Goal: Task Accomplishment & Management: Complete application form

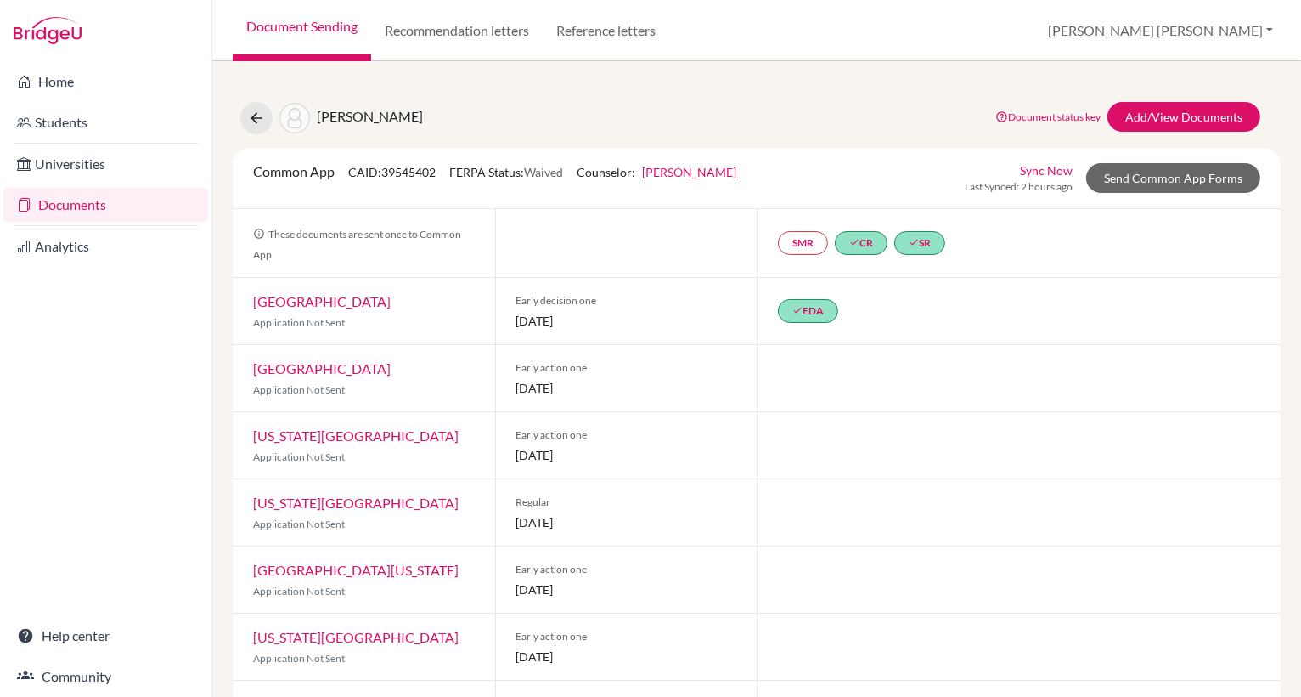
click at [331, 24] on link "Document Sending" at bounding box center [302, 30] width 138 height 61
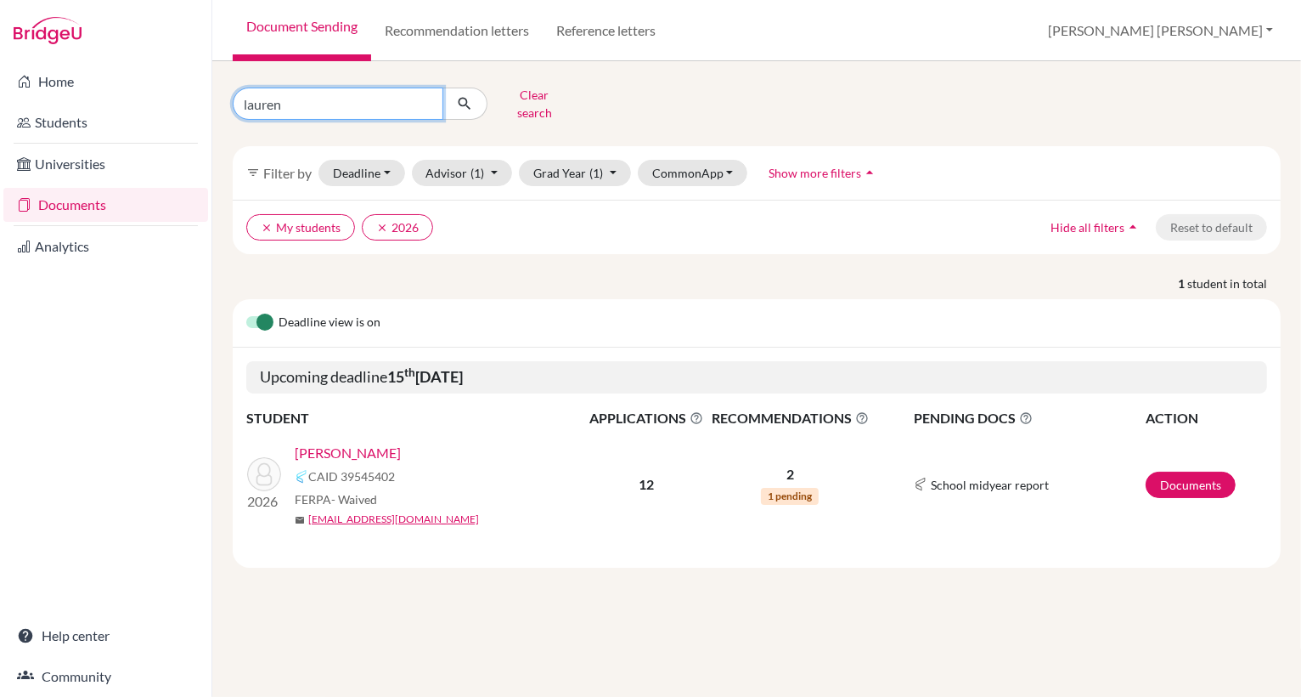
click at [280, 100] on input "lauren" at bounding box center [338, 104] width 211 height 32
type input "l"
type input "aditya"
click button "submit" at bounding box center [465, 104] width 45 height 32
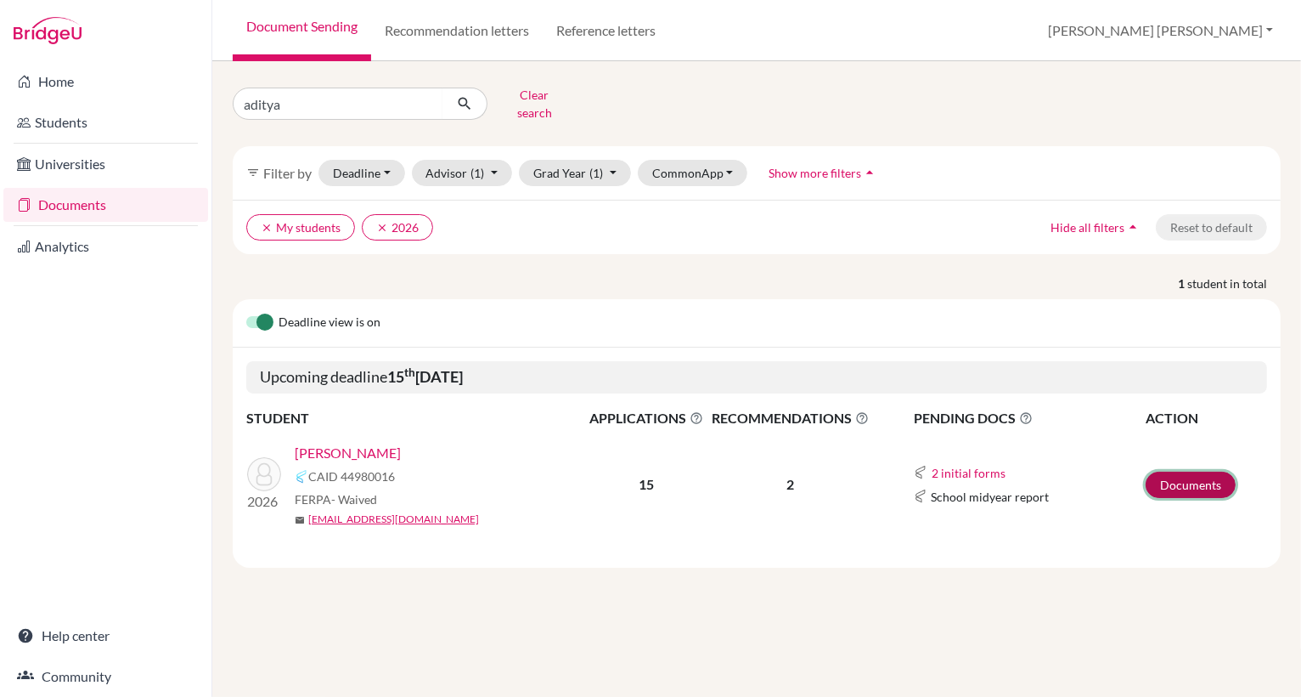
click at [1179, 471] on link "Documents" at bounding box center [1191, 484] width 90 height 26
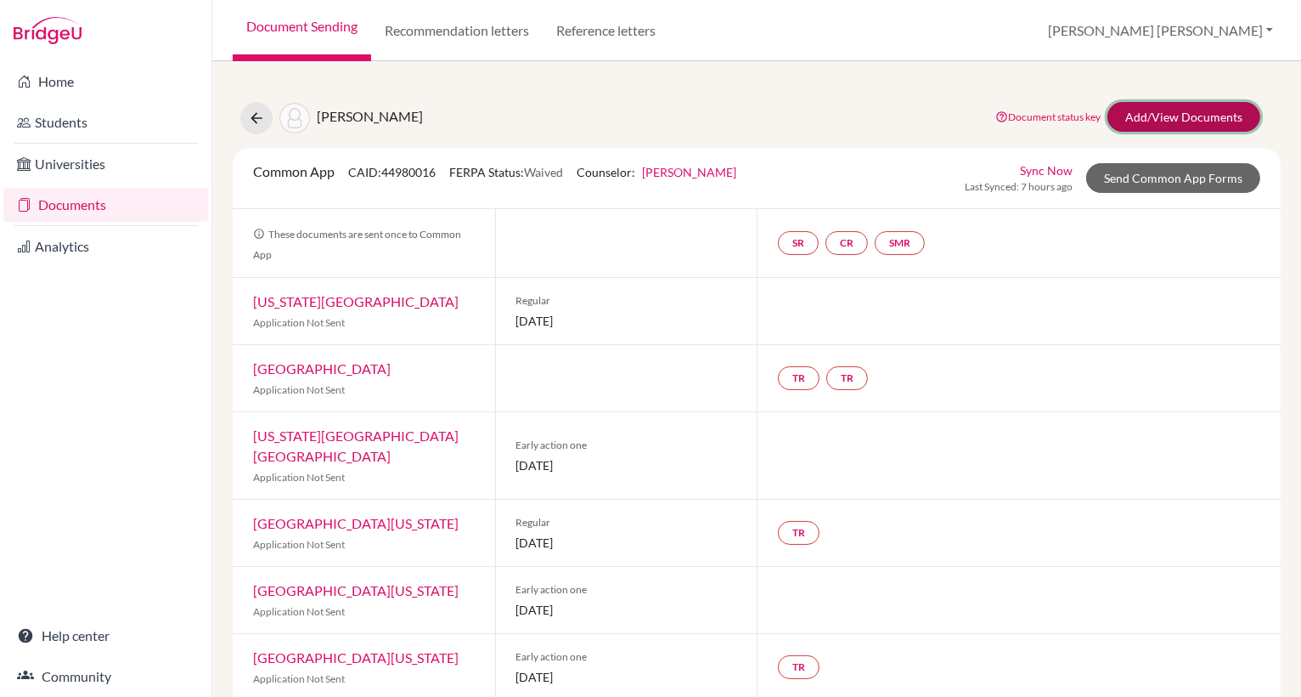
click at [1186, 115] on link "Add/View Documents" at bounding box center [1184, 117] width 153 height 30
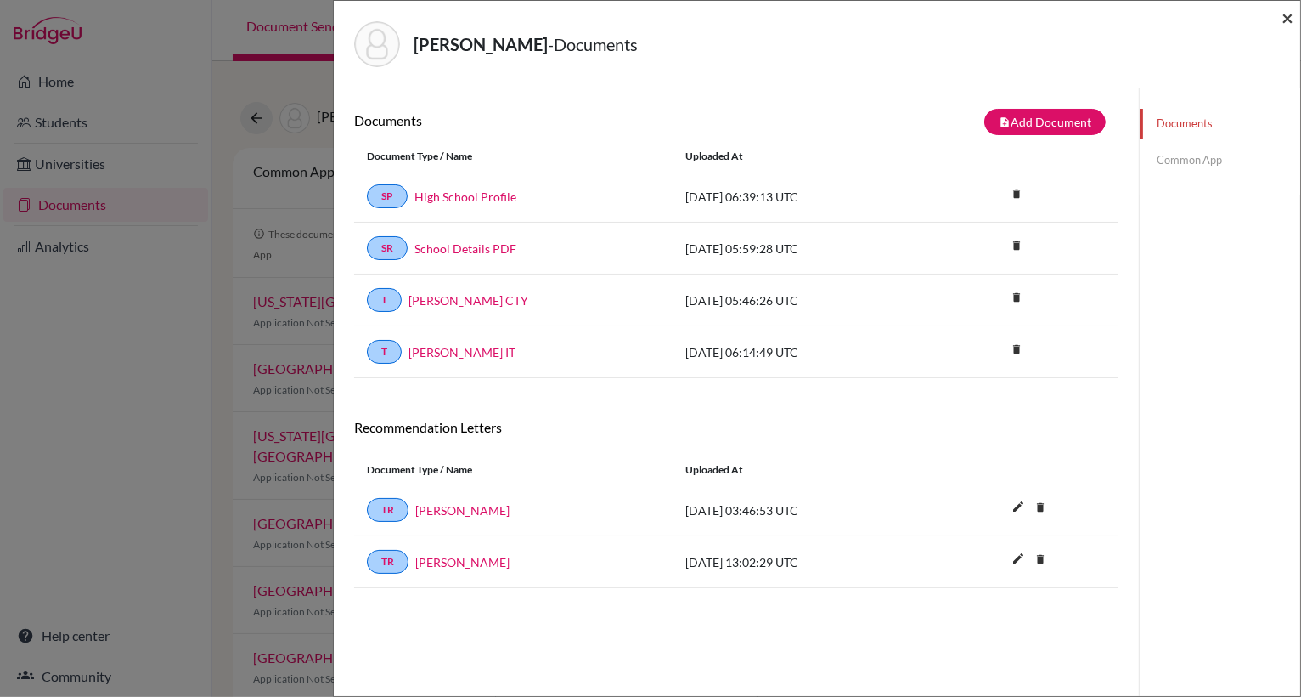
click at [1287, 20] on span "×" at bounding box center [1288, 17] width 12 height 25
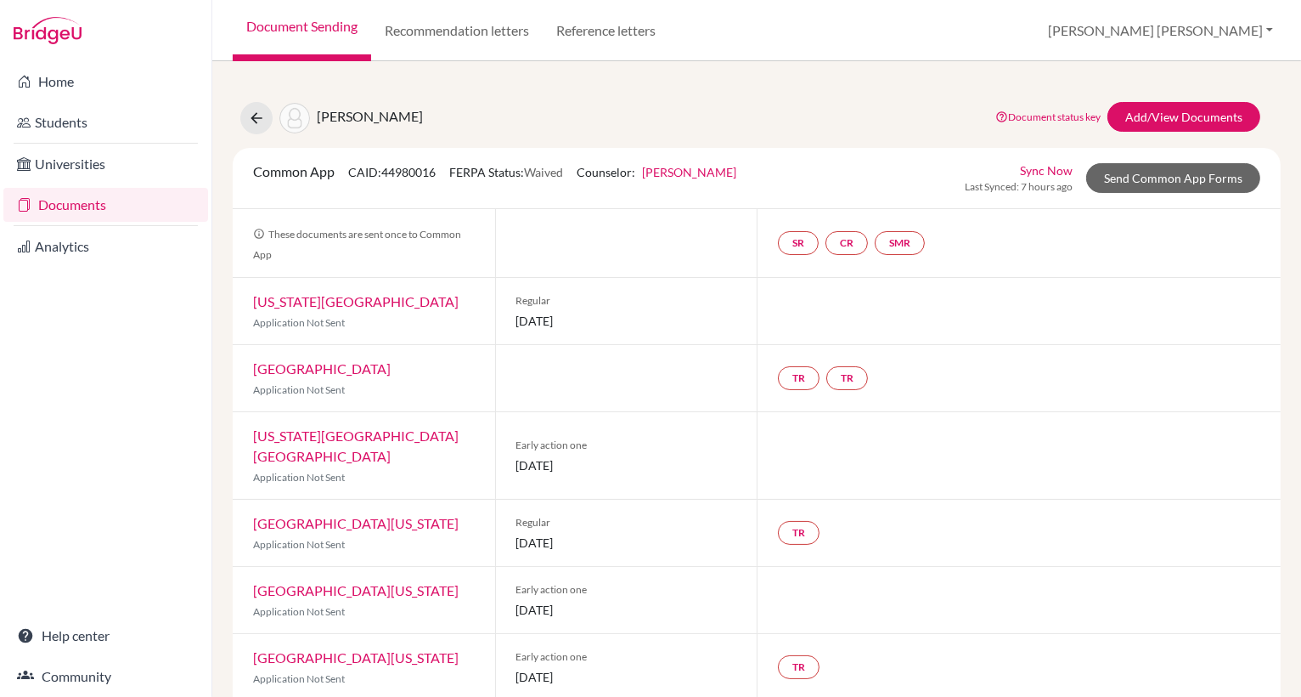
click at [323, 31] on link "Document Sending" at bounding box center [302, 30] width 138 height 61
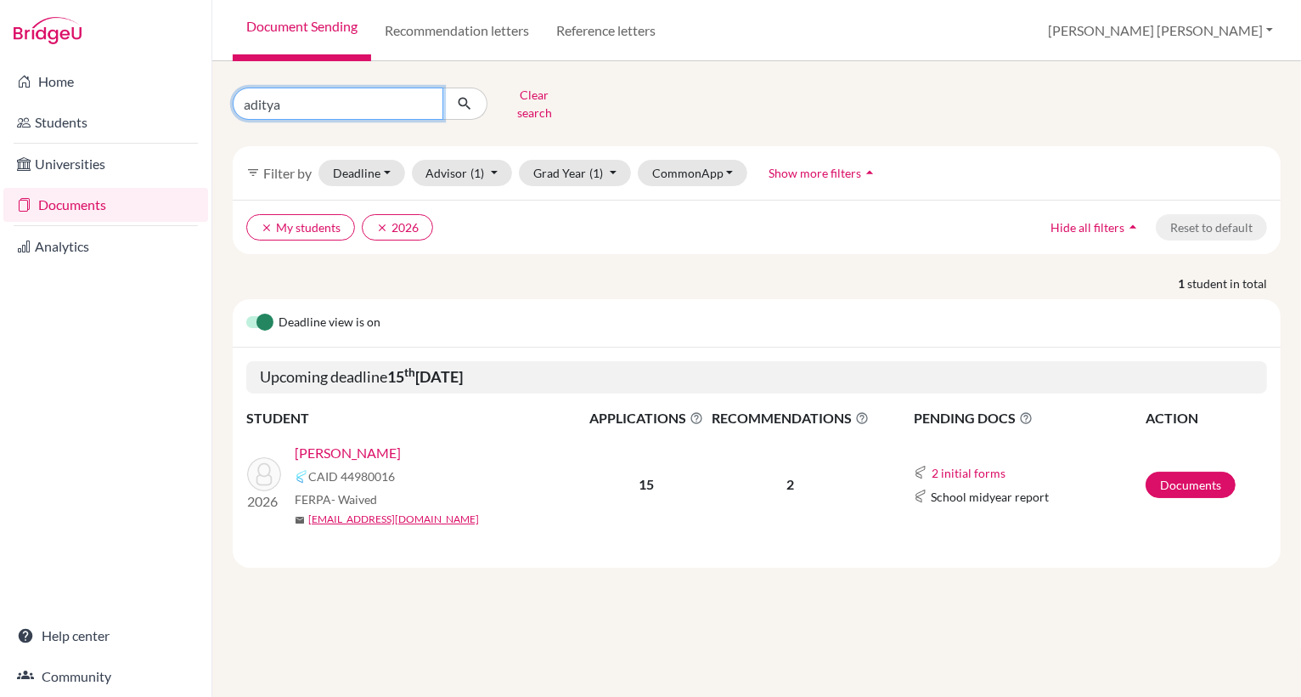
click at [281, 100] on input "aditya" at bounding box center [338, 104] width 211 height 32
type input "arjun"
click button "submit" at bounding box center [465, 104] width 45 height 32
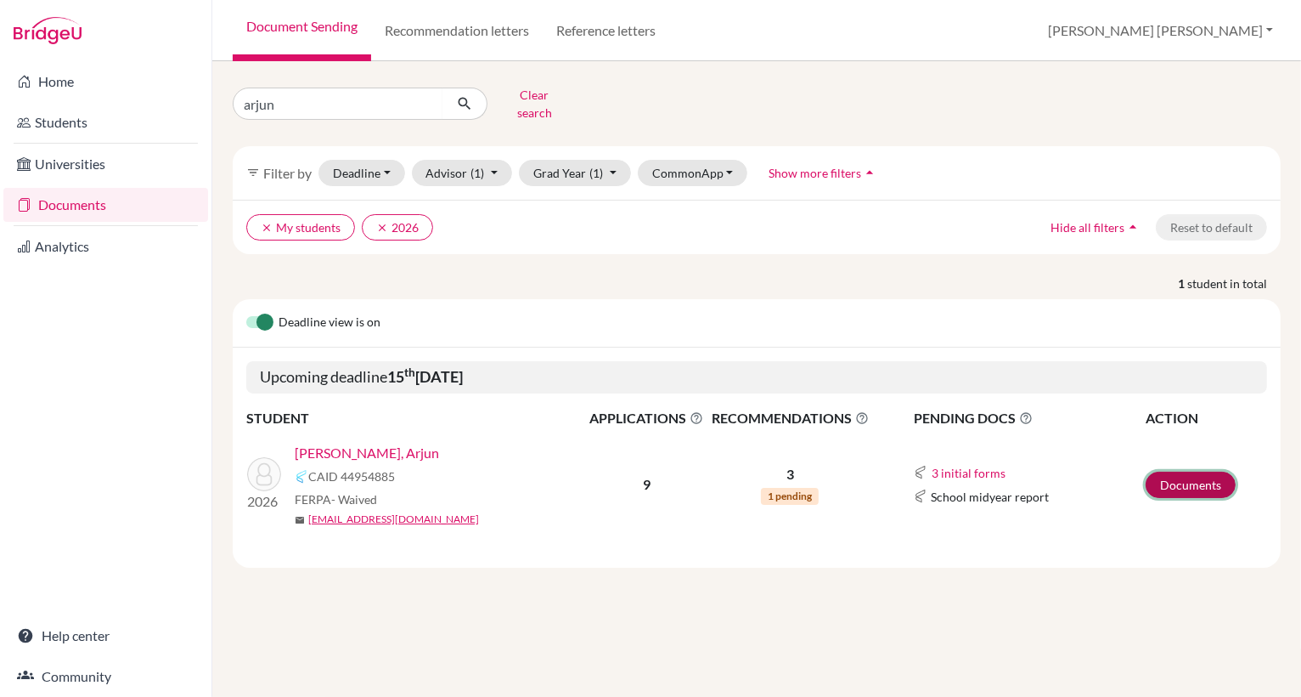
click at [1169, 475] on link "Documents" at bounding box center [1191, 484] width 90 height 26
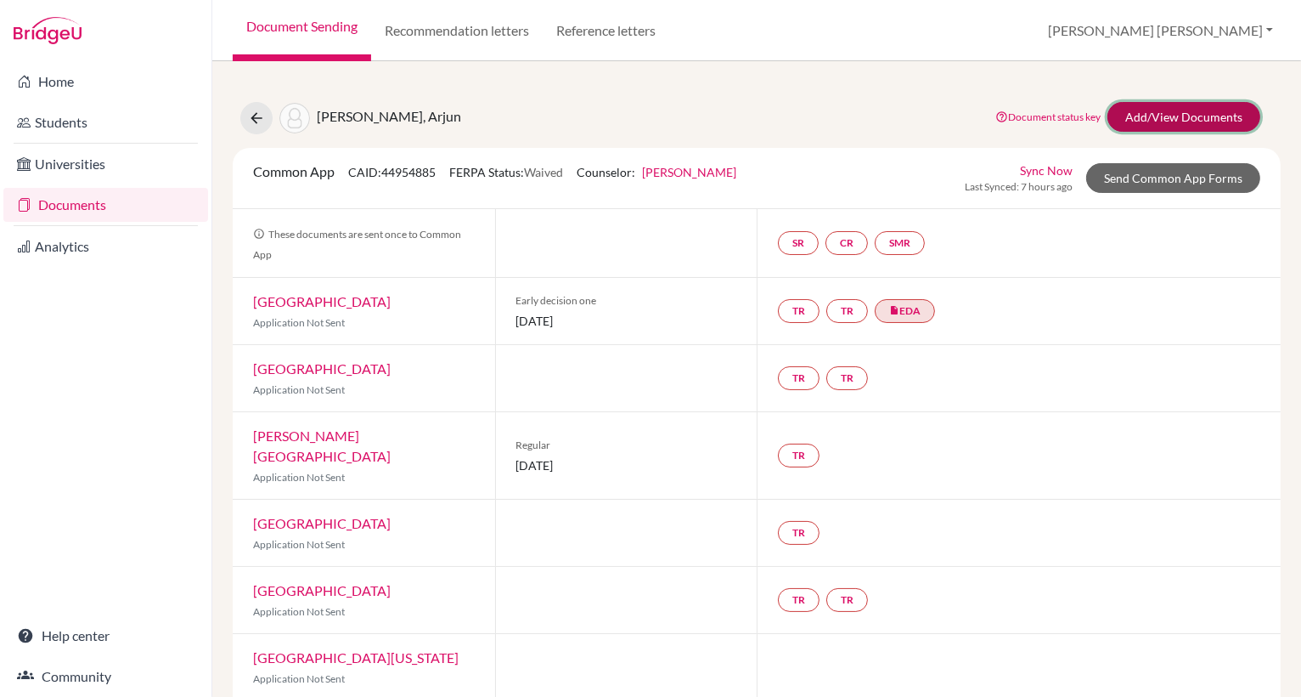
click at [1189, 117] on link "Add/View Documents" at bounding box center [1184, 117] width 153 height 30
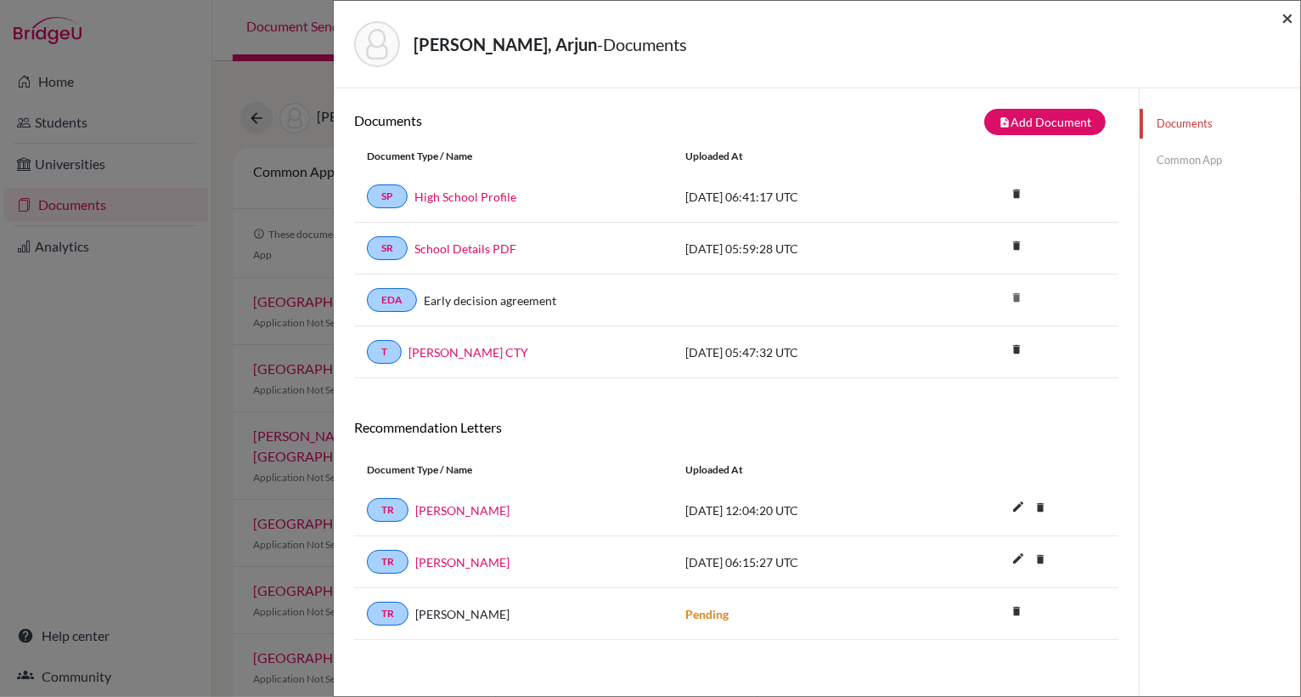
click at [1287, 20] on span "×" at bounding box center [1288, 17] width 12 height 25
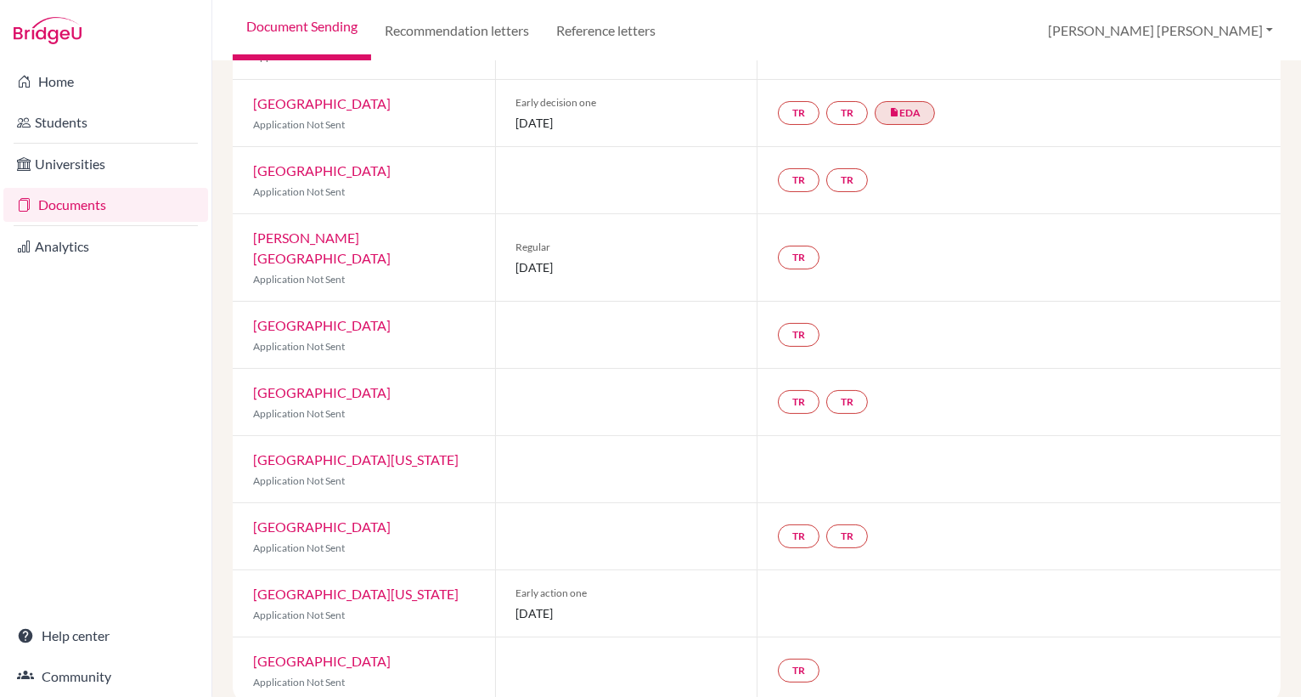
scroll to position [200, 0]
click at [398, 584] on link "[GEOGRAPHIC_DATA][US_STATE]" at bounding box center [356, 592] width 206 height 16
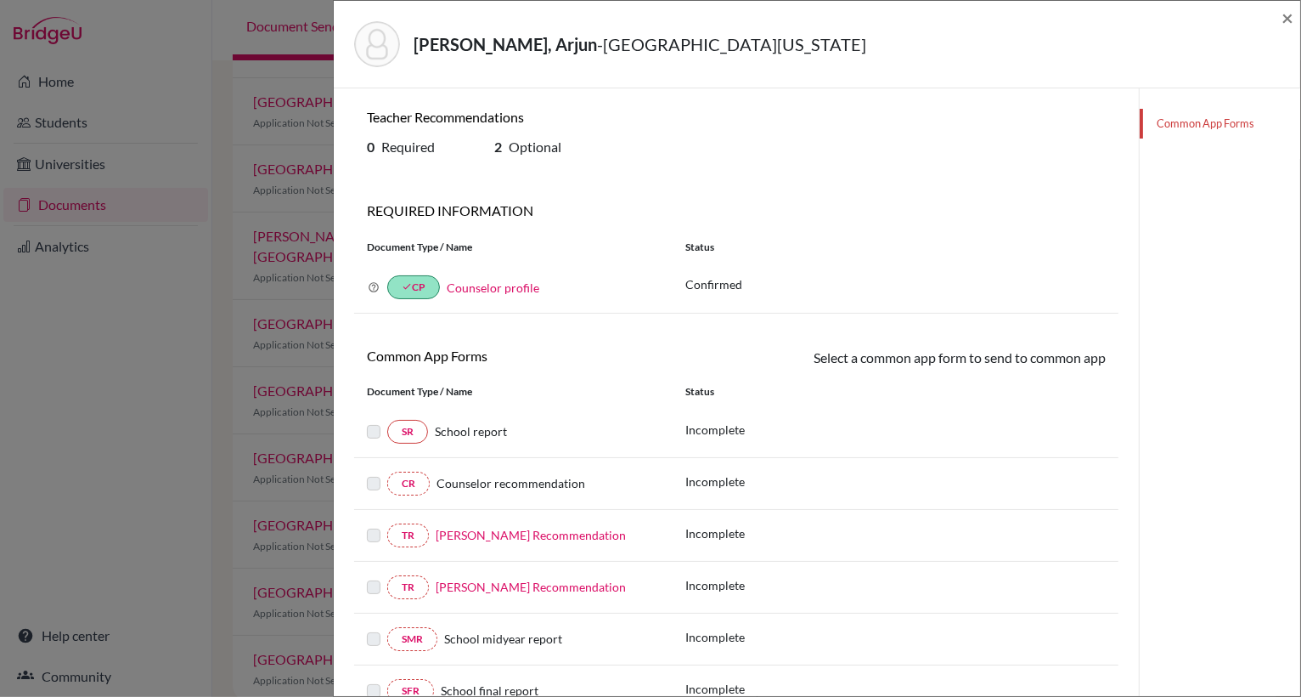
click at [562, 529] on link "[PERSON_NAME] Recommendation" at bounding box center [531, 535] width 190 height 14
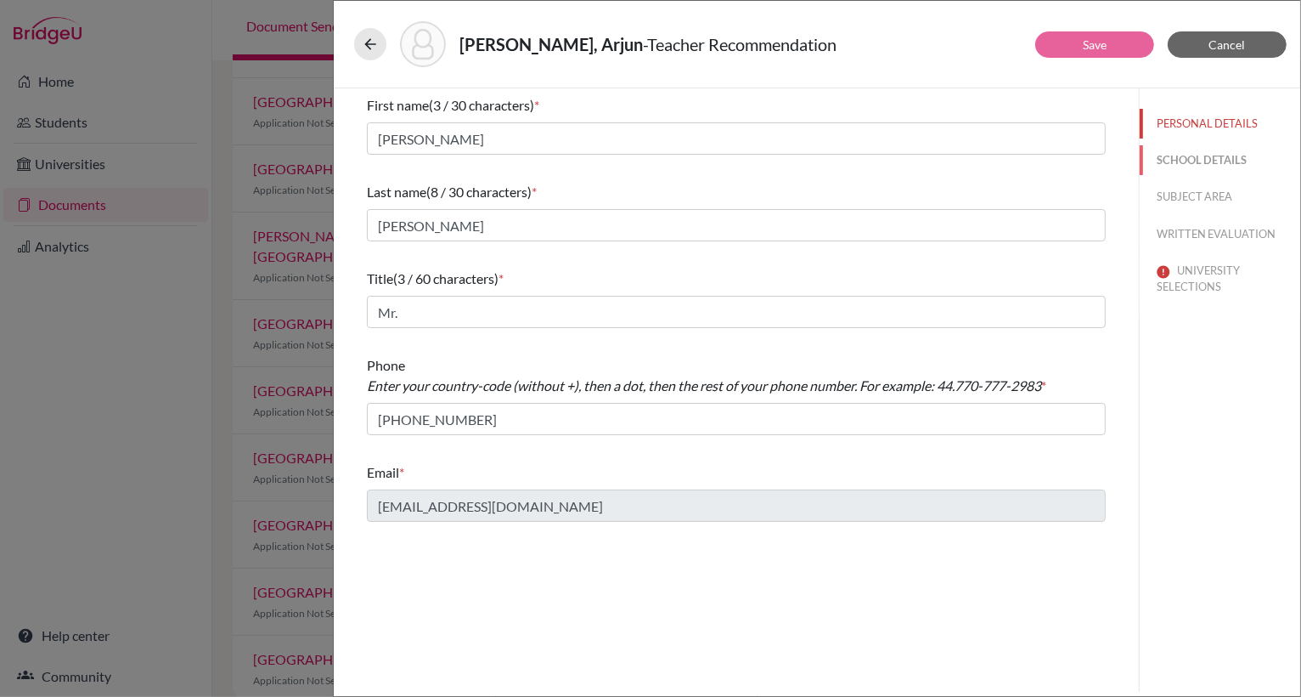
click at [1199, 156] on button "SCHOOL DETAILS" at bounding box center [1220, 160] width 161 height 30
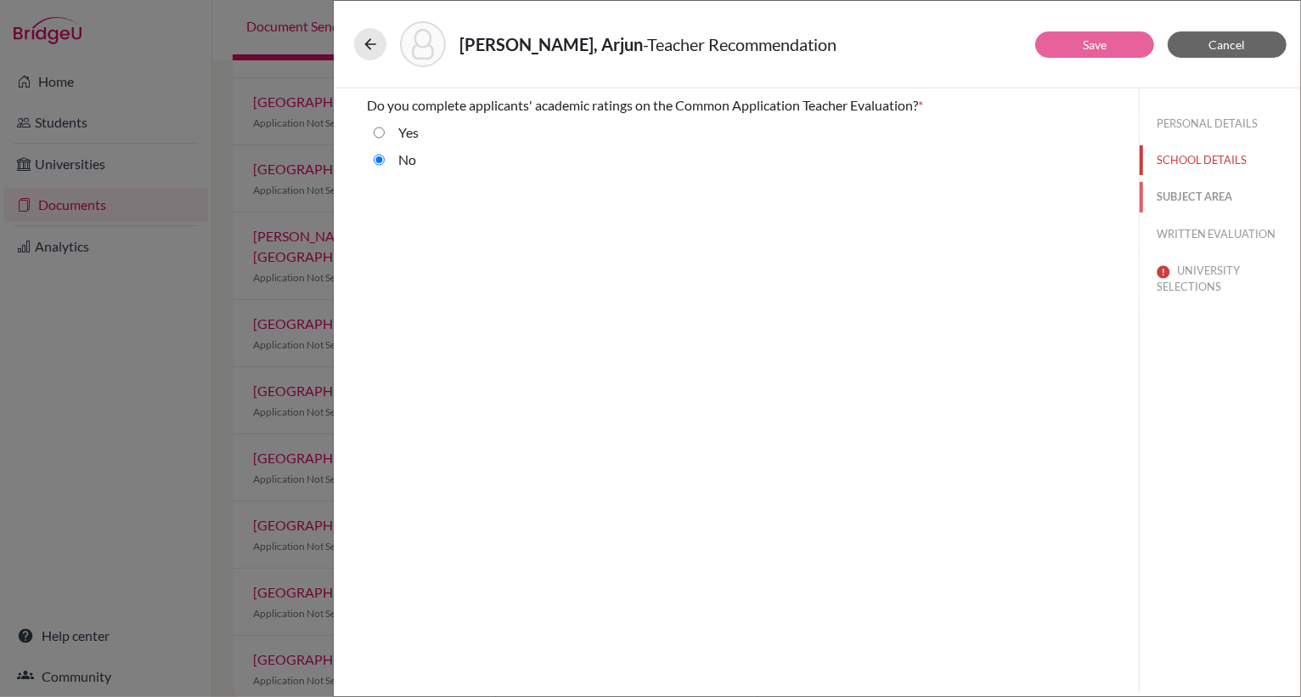
click at [1199, 197] on button "SUBJECT AREA" at bounding box center [1220, 197] width 161 height 30
select select "2"
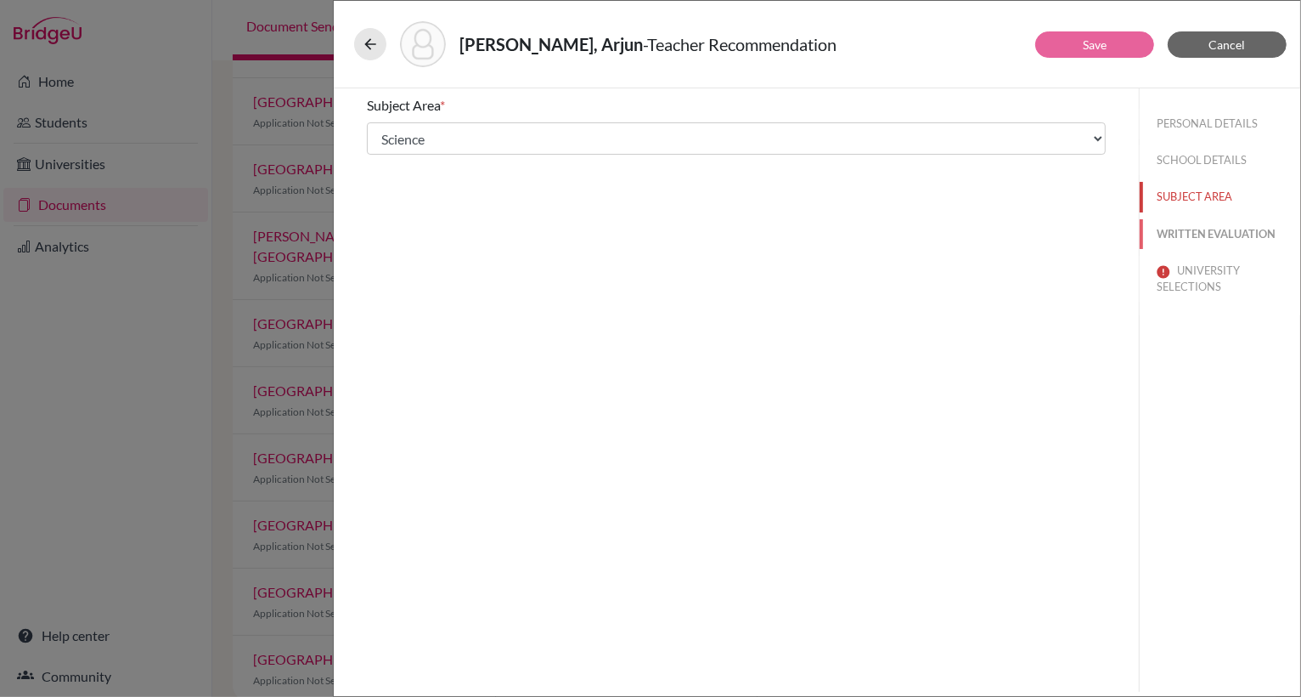
click at [1202, 232] on button "WRITTEN EVALUATION" at bounding box center [1220, 234] width 161 height 30
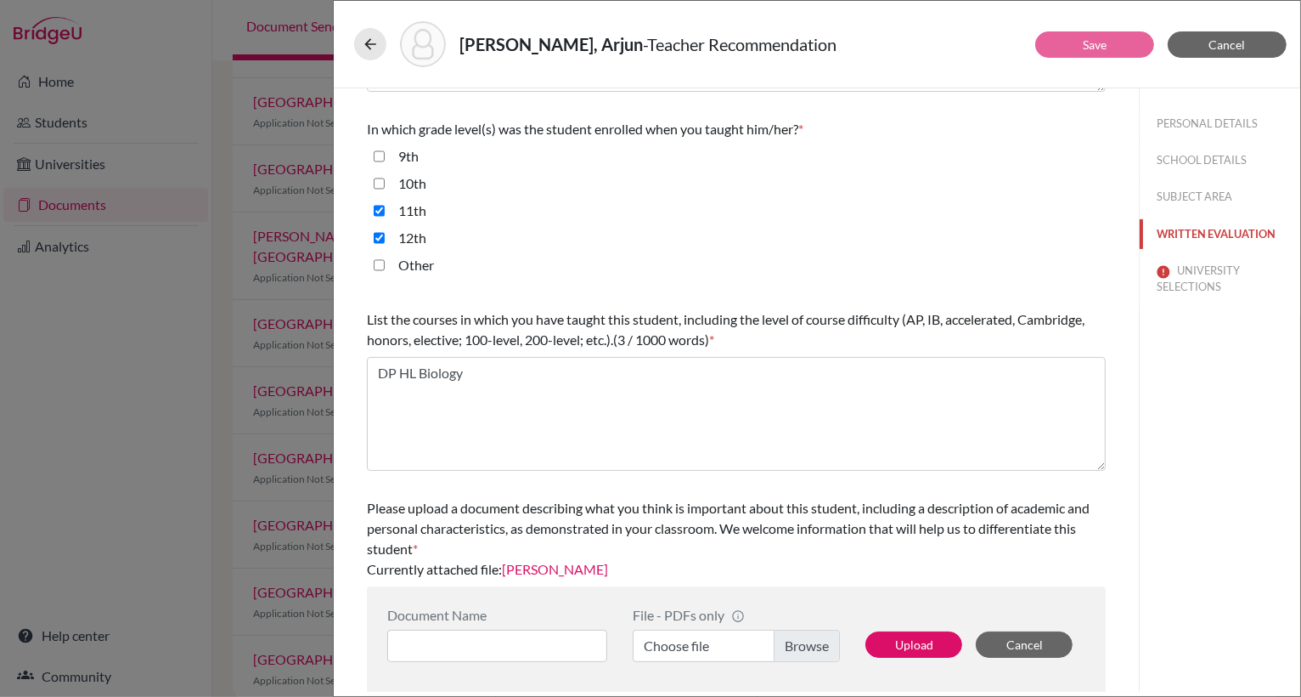
scroll to position [375, 0]
click at [568, 566] on link "[PERSON_NAME]" at bounding box center [555, 568] width 106 height 16
click at [1198, 269] on button "UNIVERSITY SELECTIONS" at bounding box center [1220, 279] width 161 height 46
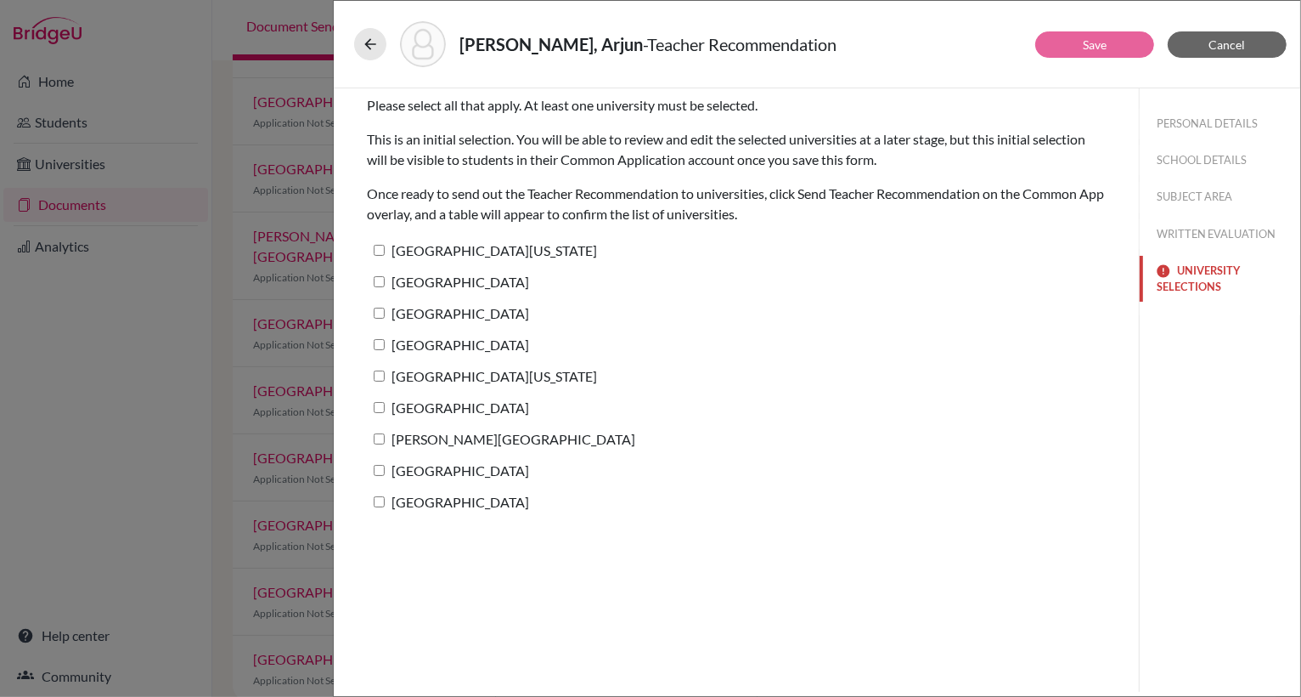
scroll to position [0, 0]
click at [380, 246] on input "[GEOGRAPHIC_DATA][US_STATE]" at bounding box center [379, 250] width 11 height 11
checkbox input "true"
click at [378, 277] on input "[GEOGRAPHIC_DATA]" at bounding box center [379, 281] width 11 height 11
checkbox input "true"
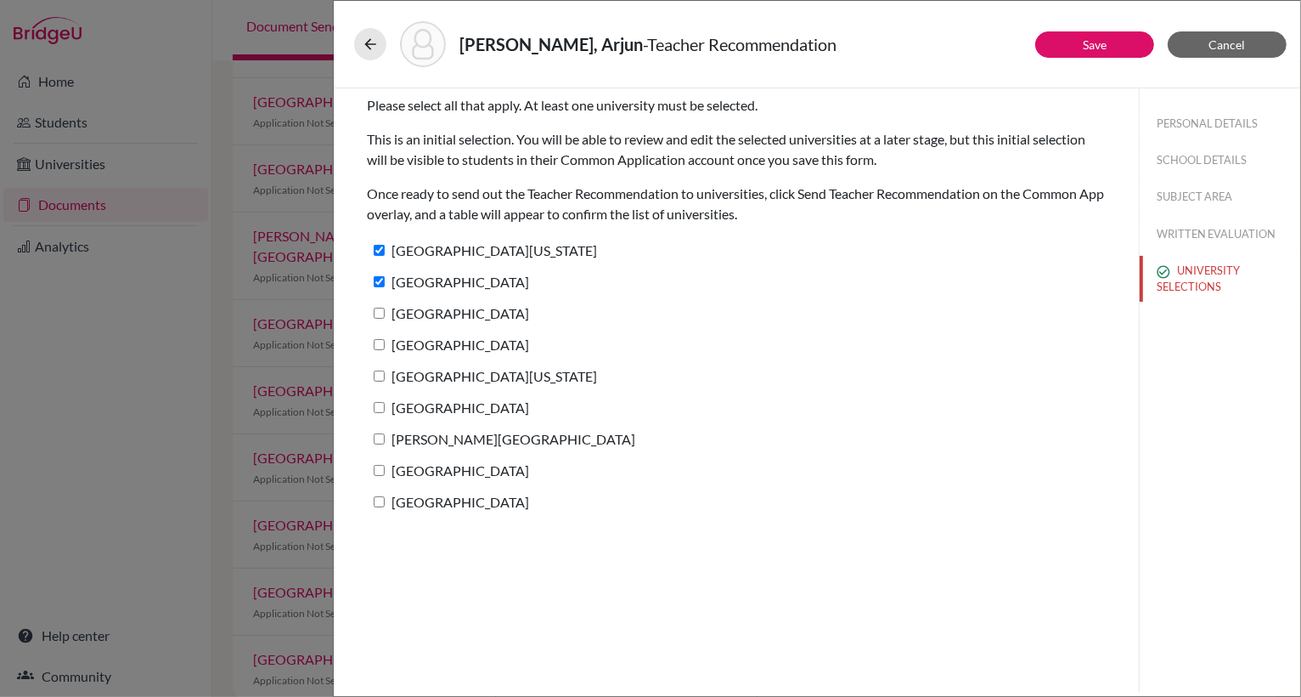
click at [379, 305] on label "[GEOGRAPHIC_DATA]" at bounding box center [448, 313] width 162 height 25
click at [379, 308] on input "[GEOGRAPHIC_DATA]" at bounding box center [379, 313] width 11 height 11
checkbox input "true"
click at [379, 342] on input "[GEOGRAPHIC_DATA]" at bounding box center [379, 344] width 11 height 11
checkbox input "true"
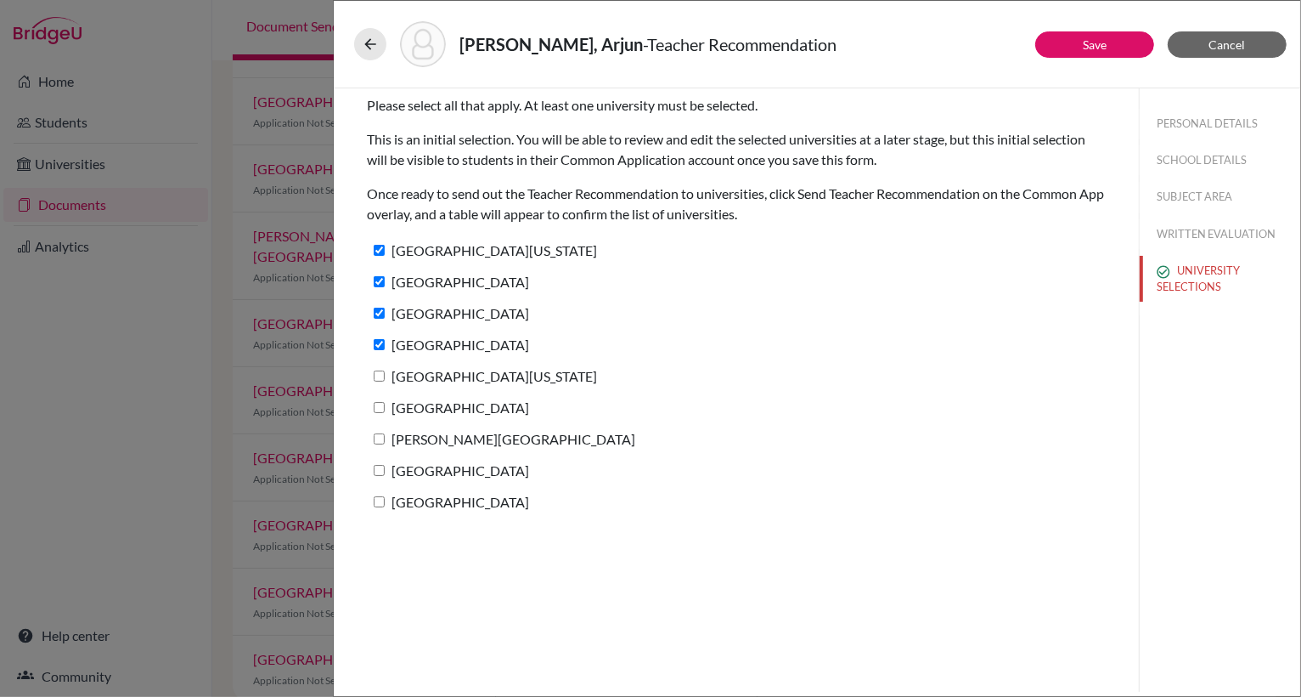
click at [382, 372] on input "[GEOGRAPHIC_DATA][US_STATE]" at bounding box center [379, 375] width 11 height 11
checkbox input "true"
click at [381, 405] on input "[GEOGRAPHIC_DATA]" at bounding box center [379, 407] width 11 height 11
checkbox input "true"
click at [381, 437] on input "[PERSON_NAME][GEOGRAPHIC_DATA]" at bounding box center [379, 438] width 11 height 11
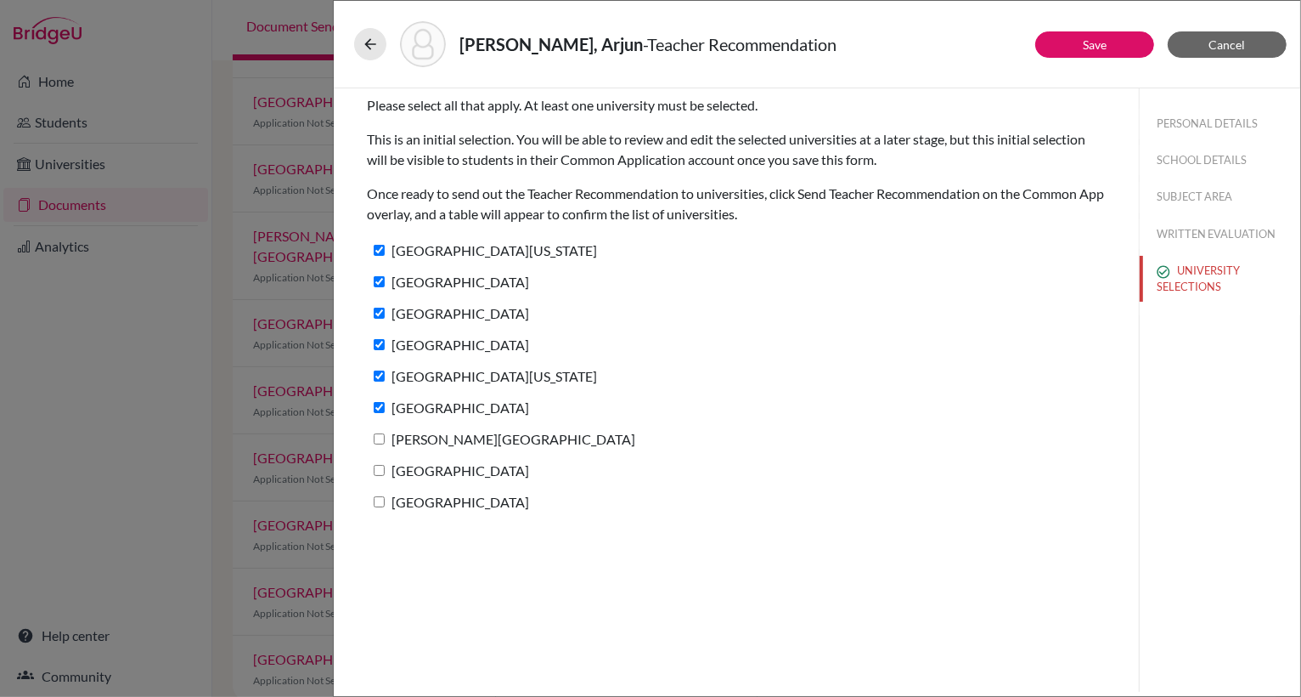
checkbox input "true"
click at [381, 473] on input "[GEOGRAPHIC_DATA]" at bounding box center [379, 470] width 11 height 11
checkbox input "true"
click at [381, 498] on input "[GEOGRAPHIC_DATA]" at bounding box center [379, 501] width 11 height 11
checkbox input "true"
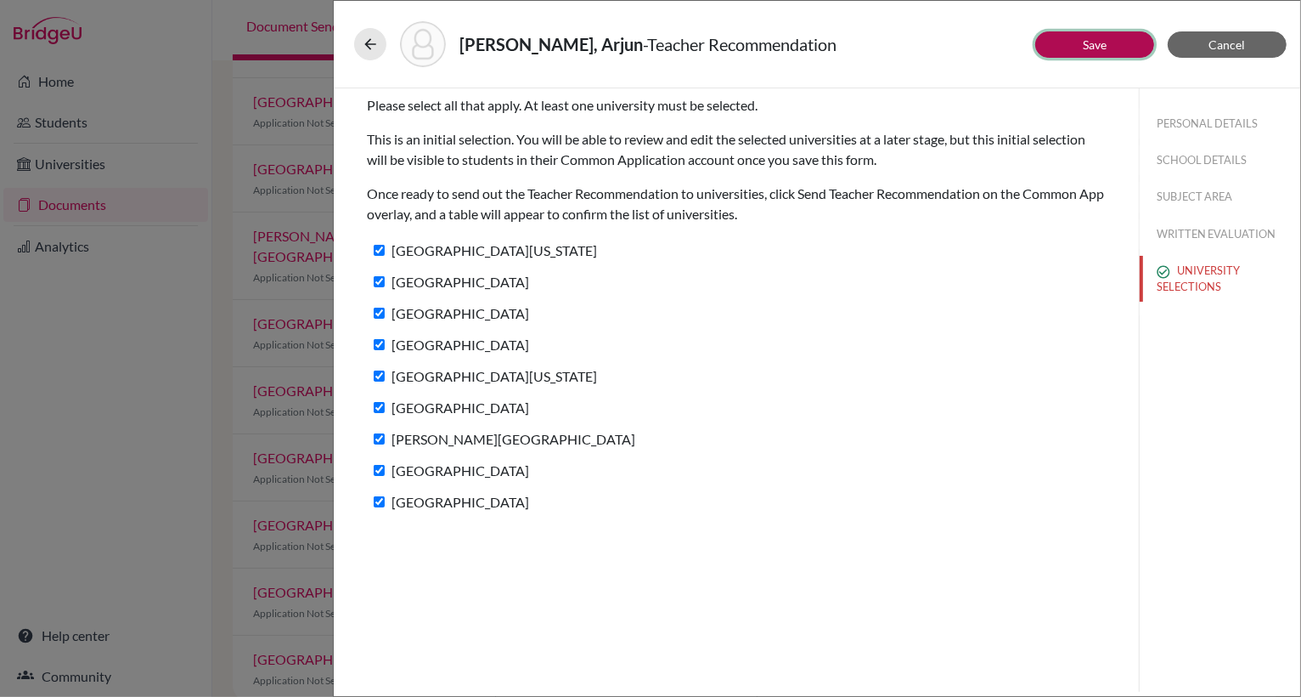
click at [1095, 47] on link "Save" at bounding box center [1095, 44] width 24 height 14
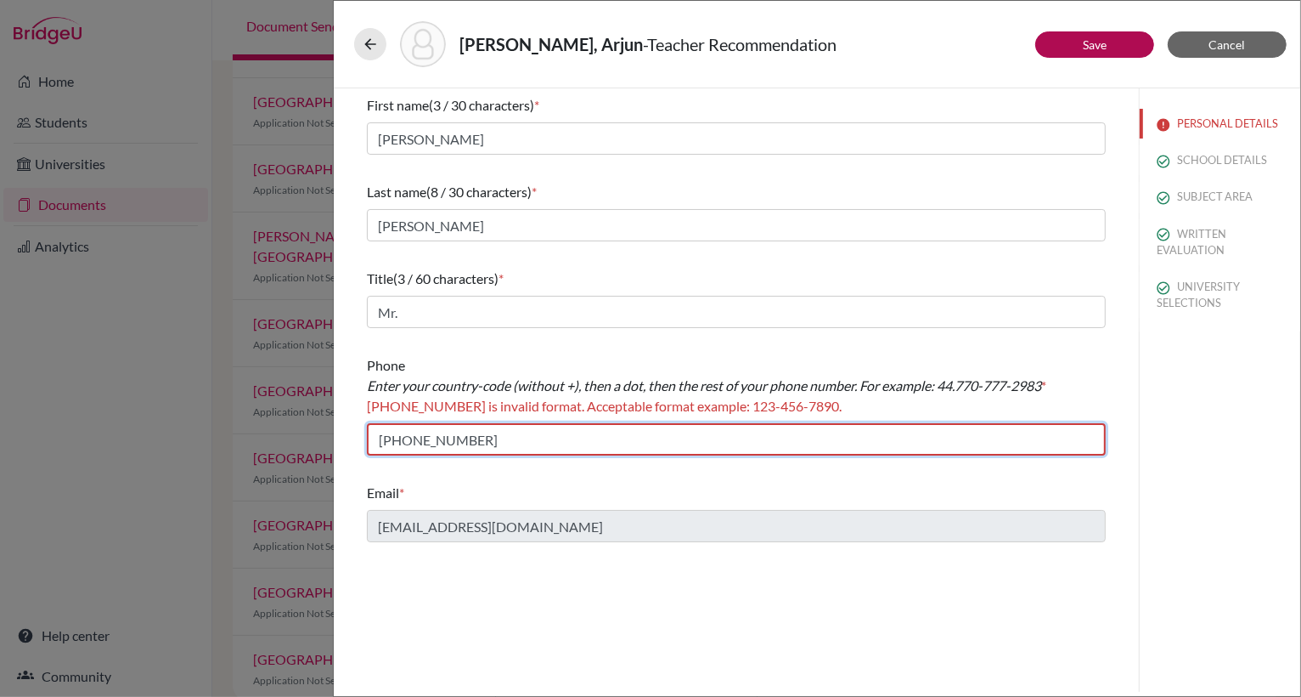
click at [385, 441] on input "[PHONE_NUMBER]" at bounding box center [736, 439] width 739 height 32
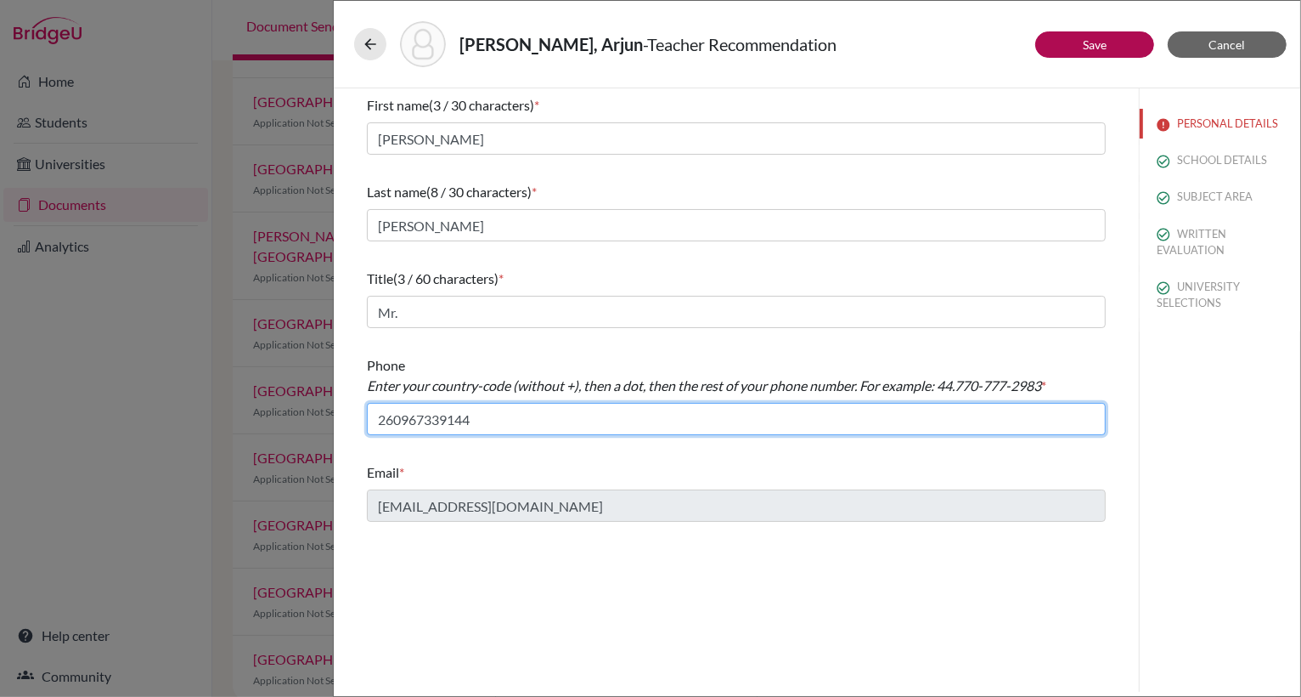
click at [393, 423] on input "260967339144" at bounding box center [736, 419] width 739 height 32
click at [420, 421] on input "26.0967339144" at bounding box center [736, 419] width 739 height 32
click at [444, 421] on input "26.096.7339144" at bounding box center [736, 419] width 739 height 32
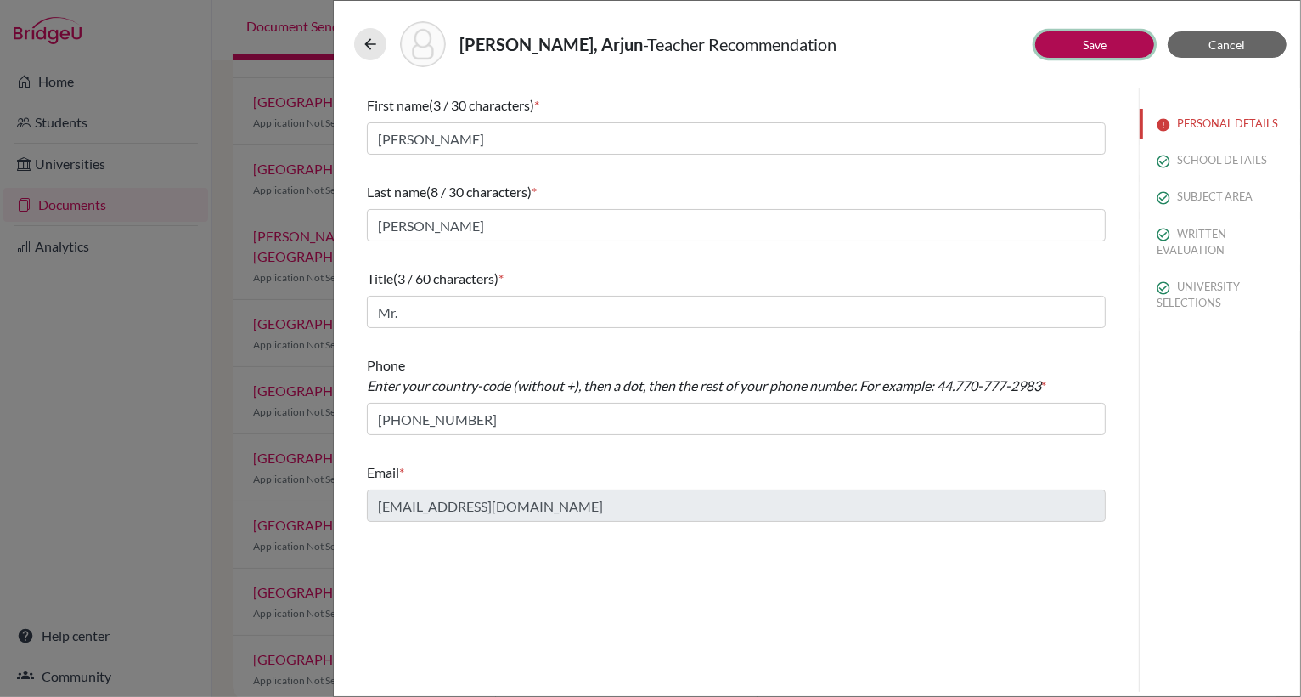
click at [1066, 41] on button "Save" at bounding box center [1095, 44] width 119 height 26
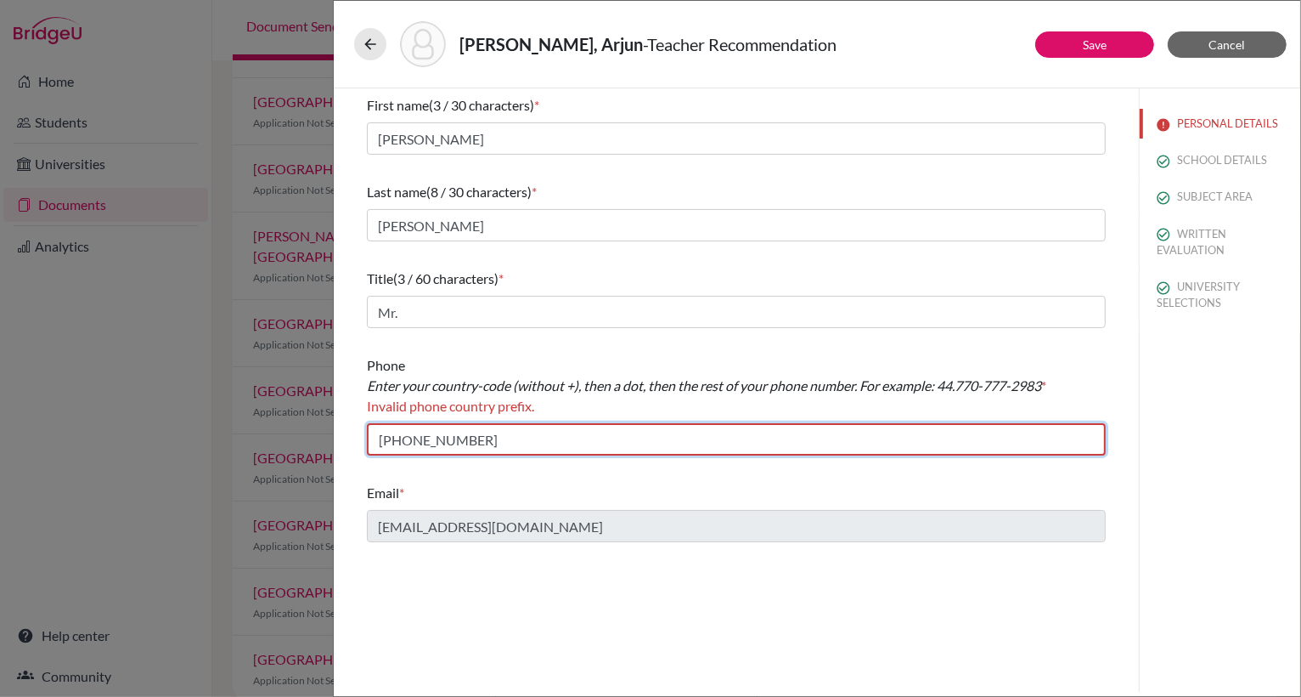
click at [398, 443] on input "[PHONE_NUMBER]" at bounding box center [736, 439] width 739 height 32
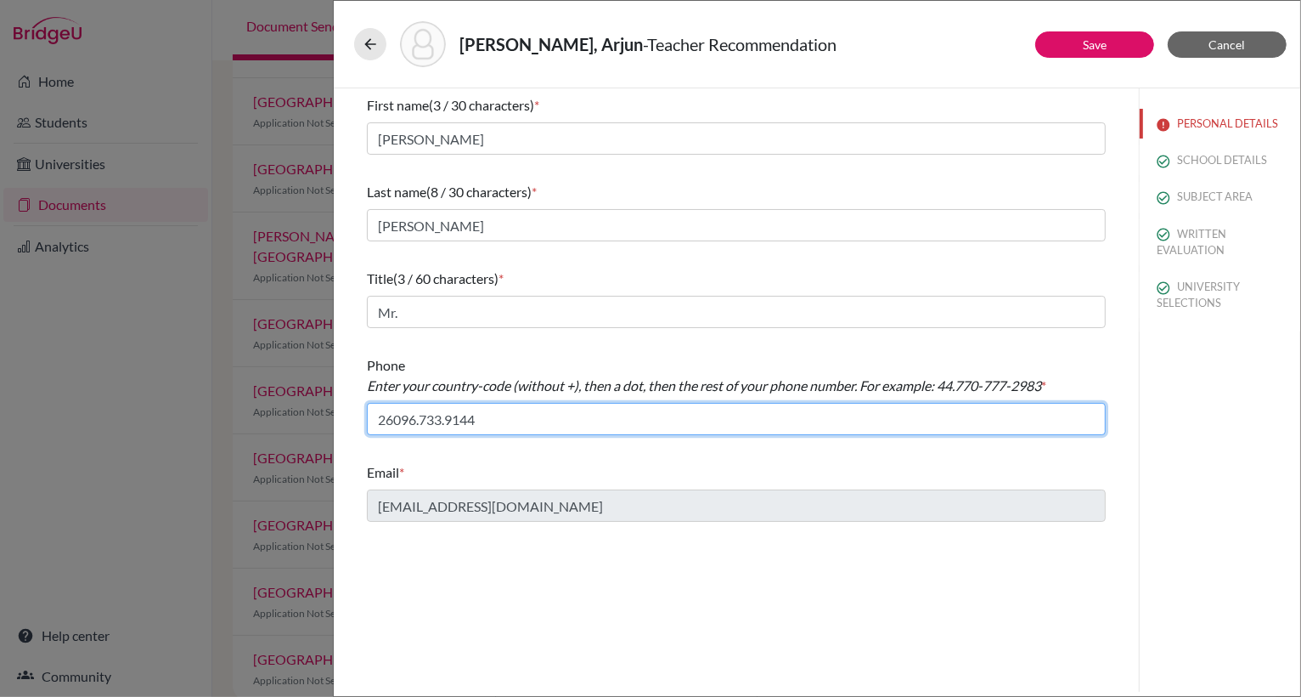
click at [402, 419] on input "26096.733.9144" at bounding box center [736, 419] width 739 height 32
click at [423, 422] on input "[PHONE_NUMBER]" at bounding box center [736, 419] width 739 height 32
click at [429, 423] on input "260.96733.9144" at bounding box center [736, 419] width 739 height 32
click at [449, 421] on input "260.967.33.9144" at bounding box center [736, 419] width 739 height 32
type input "260.967.339144"
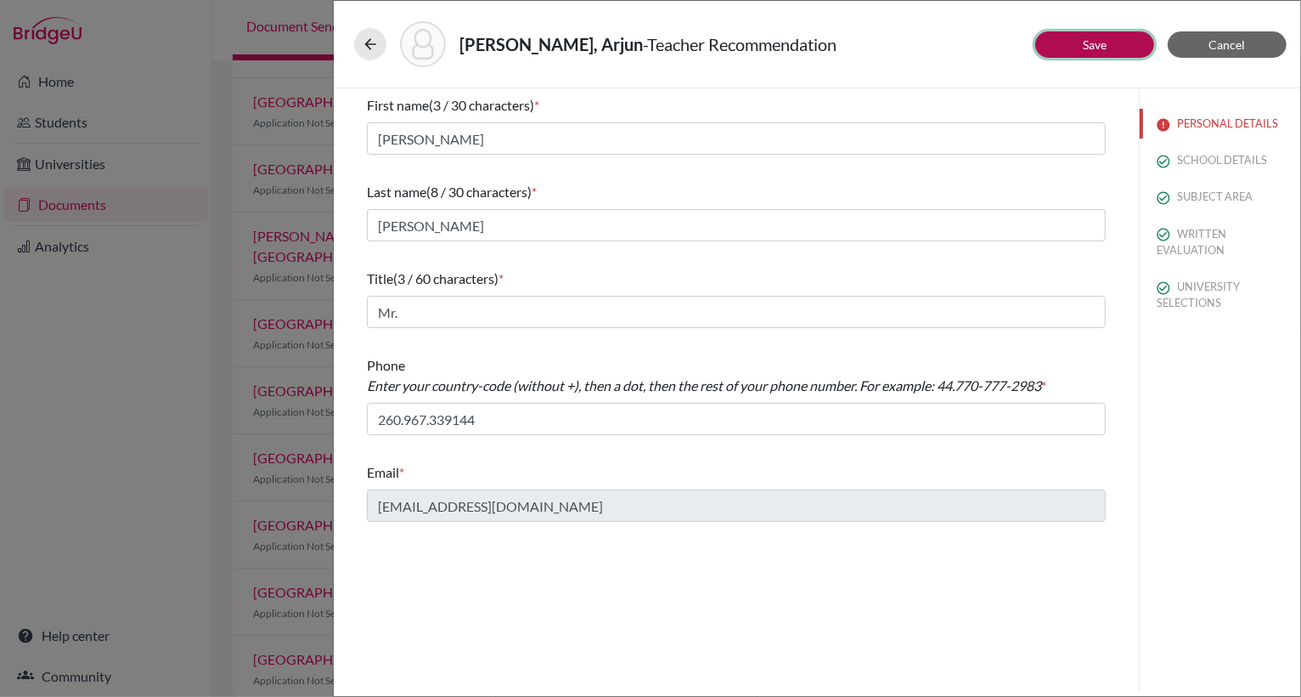
click at [1109, 41] on button "Save" at bounding box center [1095, 44] width 119 height 26
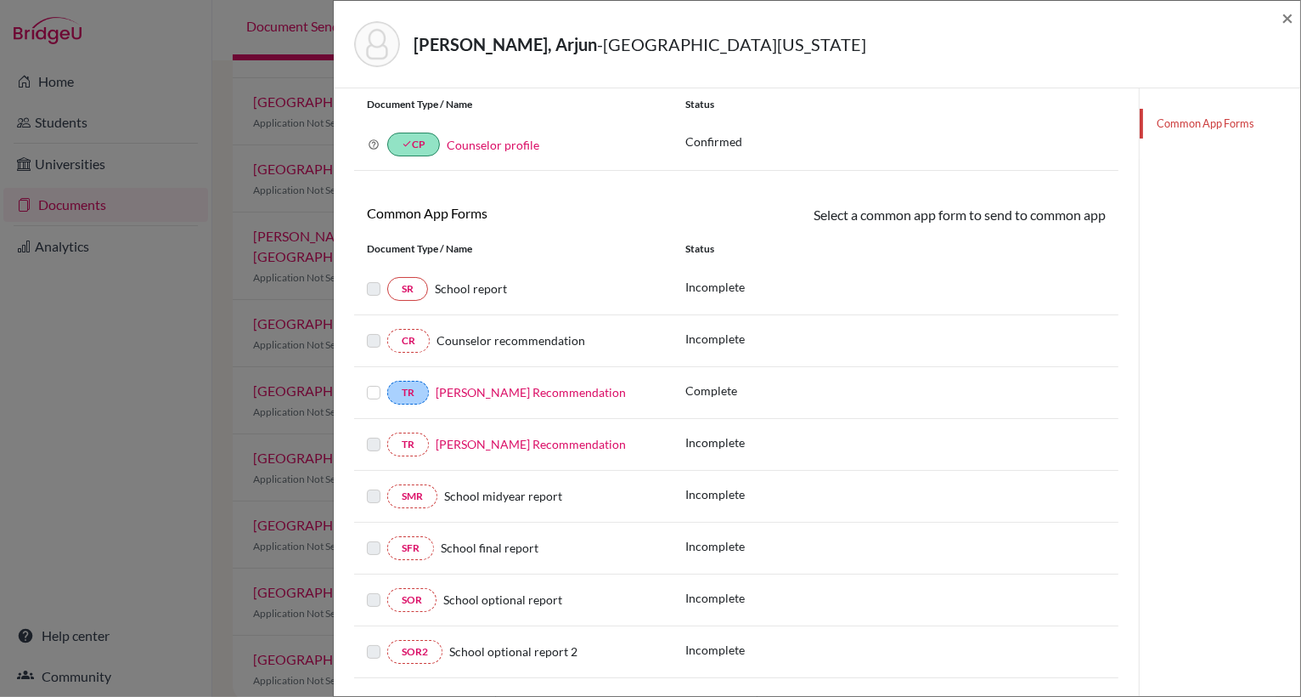
scroll to position [174, 0]
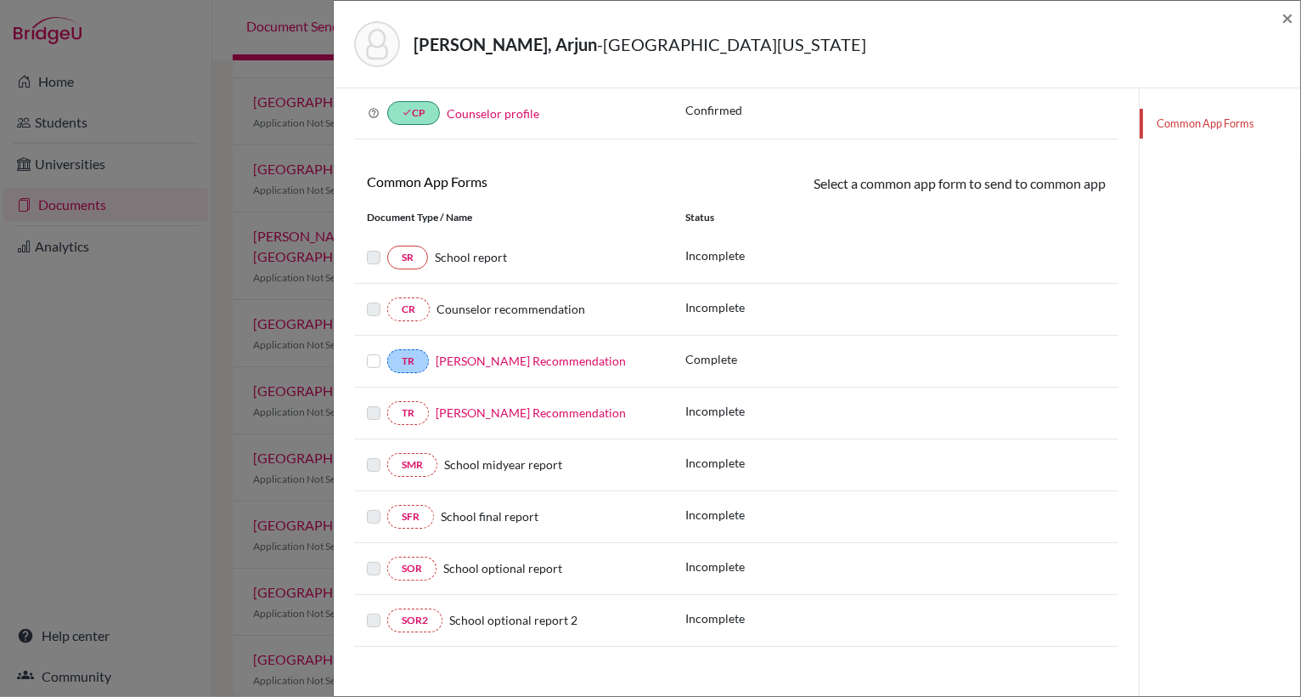
click at [1182, 121] on link "Common App Forms" at bounding box center [1220, 124] width 161 height 30
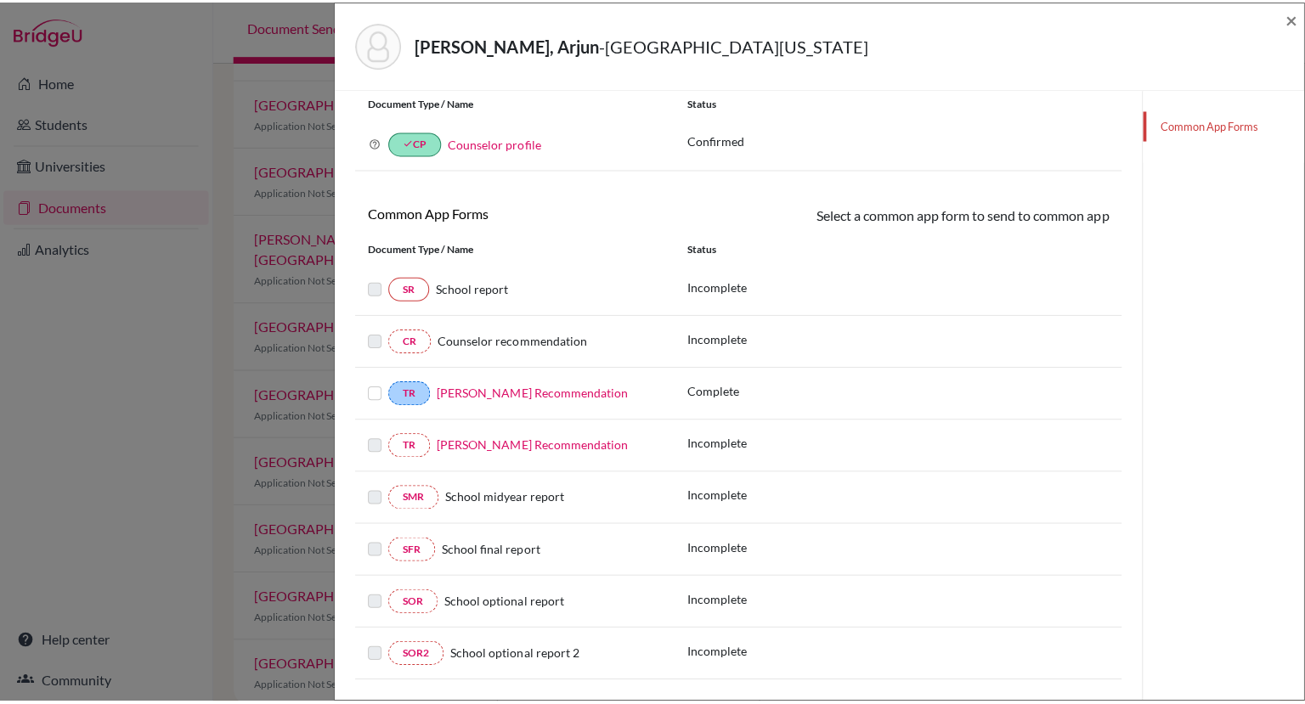
scroll to position [163, 0]
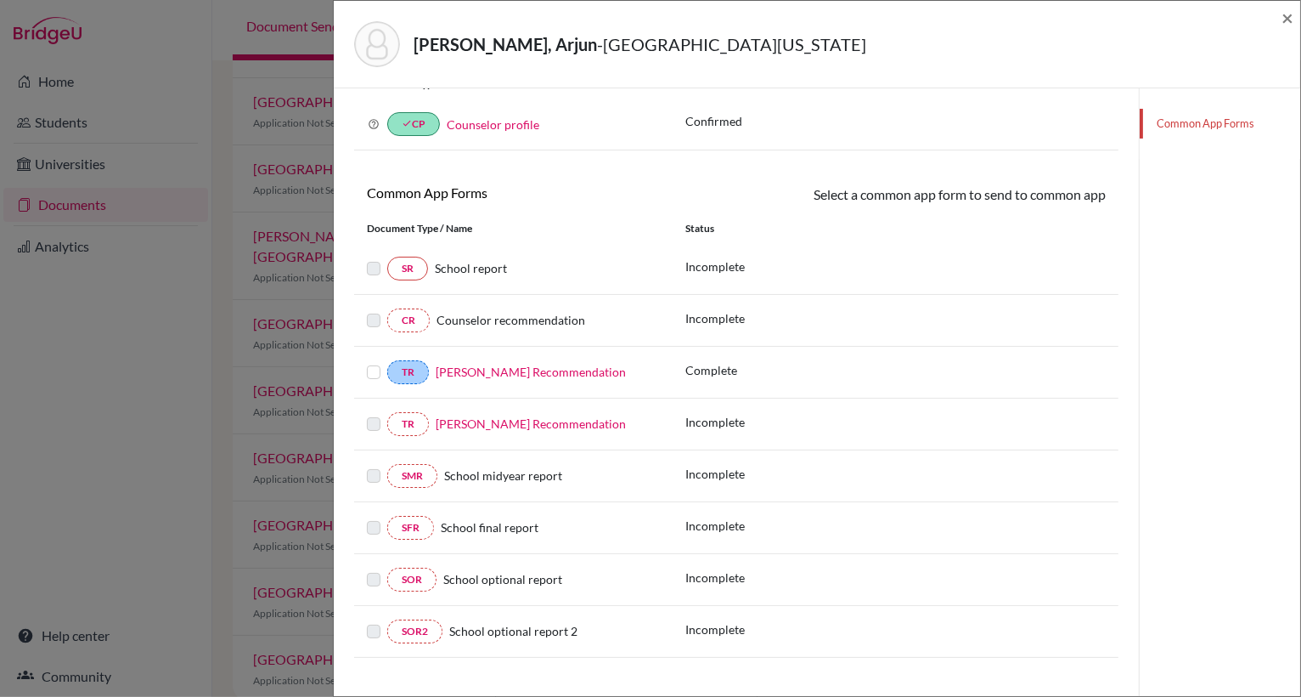
click at [471, 416] on link "[PERSON_NAME] Recommendation" at bounding box center [531, 423] width 190 height 14
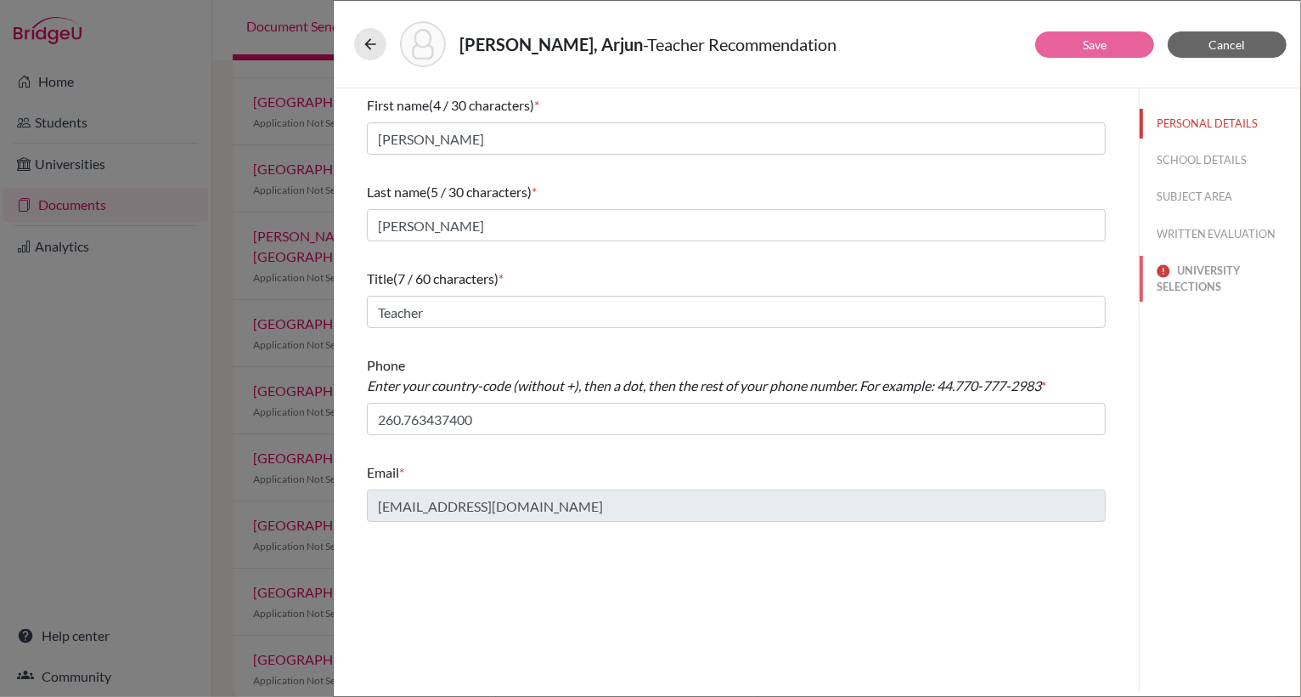
click at [1195, 285] on button "UNIVERSITY SELECTIONS" at bounding box center [1220, 279] width 161 height 46
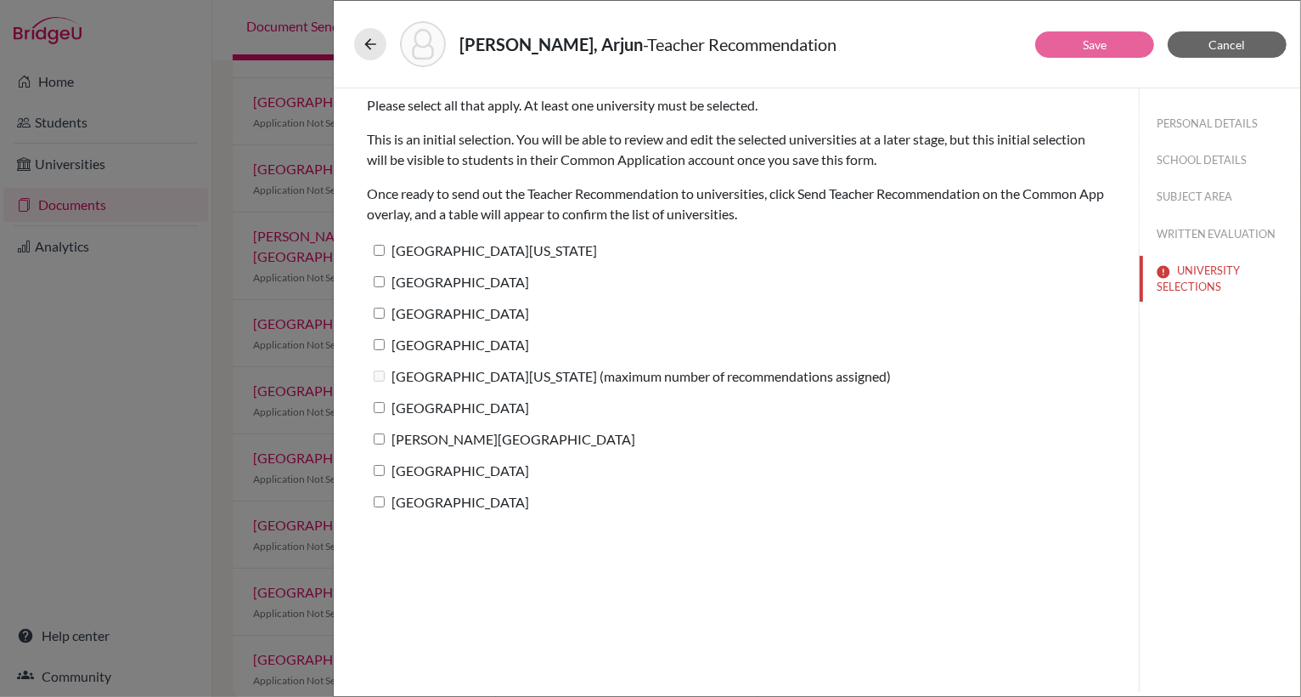
click at [382, 245] on input "[GEOGRAPHIC_DATA][US_STATE]" at bounding box center [379, 250] width 11 height 11
checkbox input "true"
click at [384, 276] on input "[GEOGRAPHIC_DATA]" at bounding box center [379, 281] width 11 height 11
checkbox input "true"
click at [381, 308] on input "[GEOGRAPHIC_DATA]" at bounding box center [379, 313] width 11 height 11
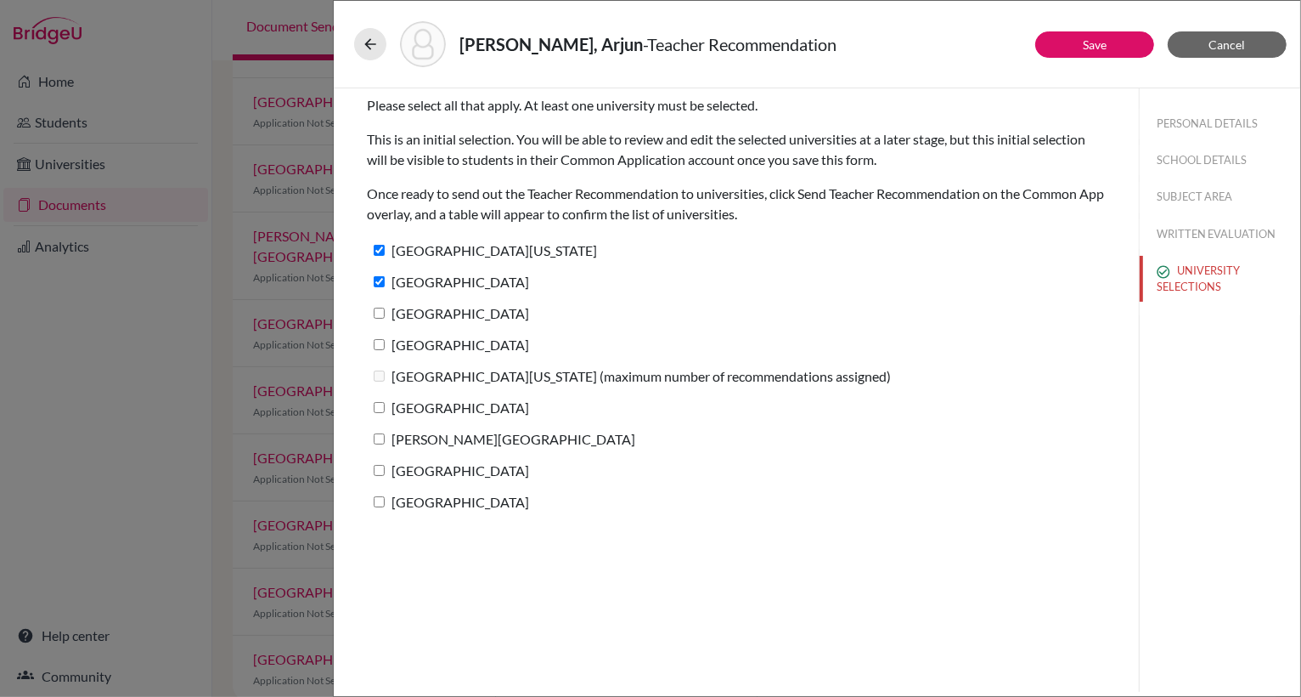
checkbox input "true"
click at [381, 341] on input "[GEOGRAPHIC_DATA]" at bounding box center [379, 344] width 11 height 11
checkbox input "true"
click at [382, 409] on input "[GEOGRAPHIC_DATA]" at bounding box center [379, 407] width 11 height 11
checkbox input "true"
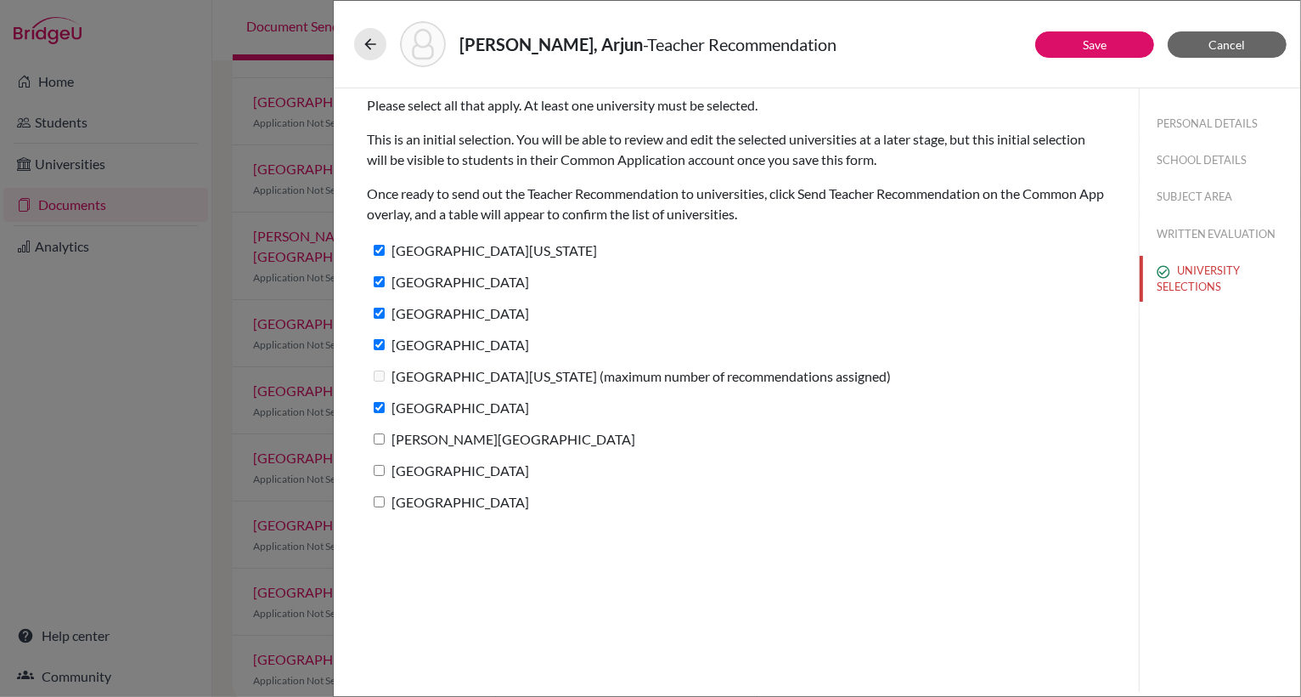
click at [378, 438] on input "[PERSON_NAME][GEOGRAPHIC_DATA]" at bounding box center [379, 438] width 11 height 11
checkbox input "true"
click at [381, 471] on input "[GEOGRAPHIC_DATA]" at bounding box center [379, 470] width 11 height 11
checkbox input "true"
click at [382, 500] on input "[GEOGRAPHIC_DATA]" at bounding box center [379, 501] width 11 height 11
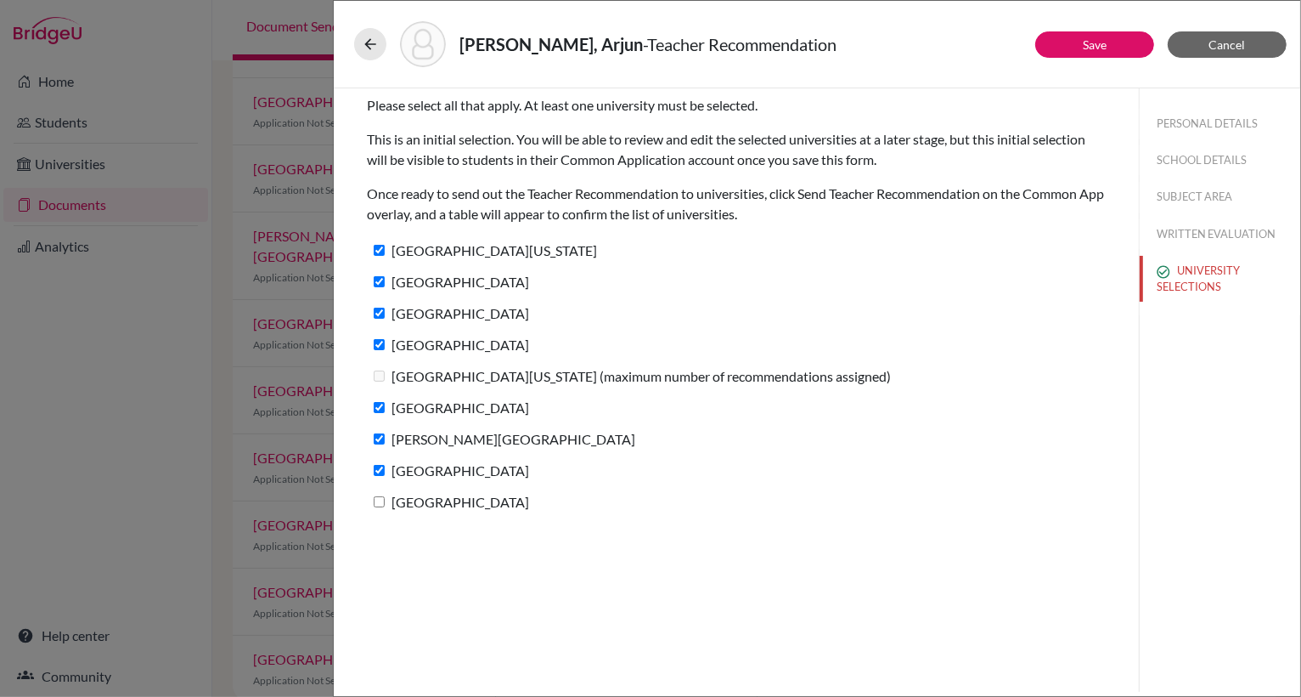
checkbox input "true"
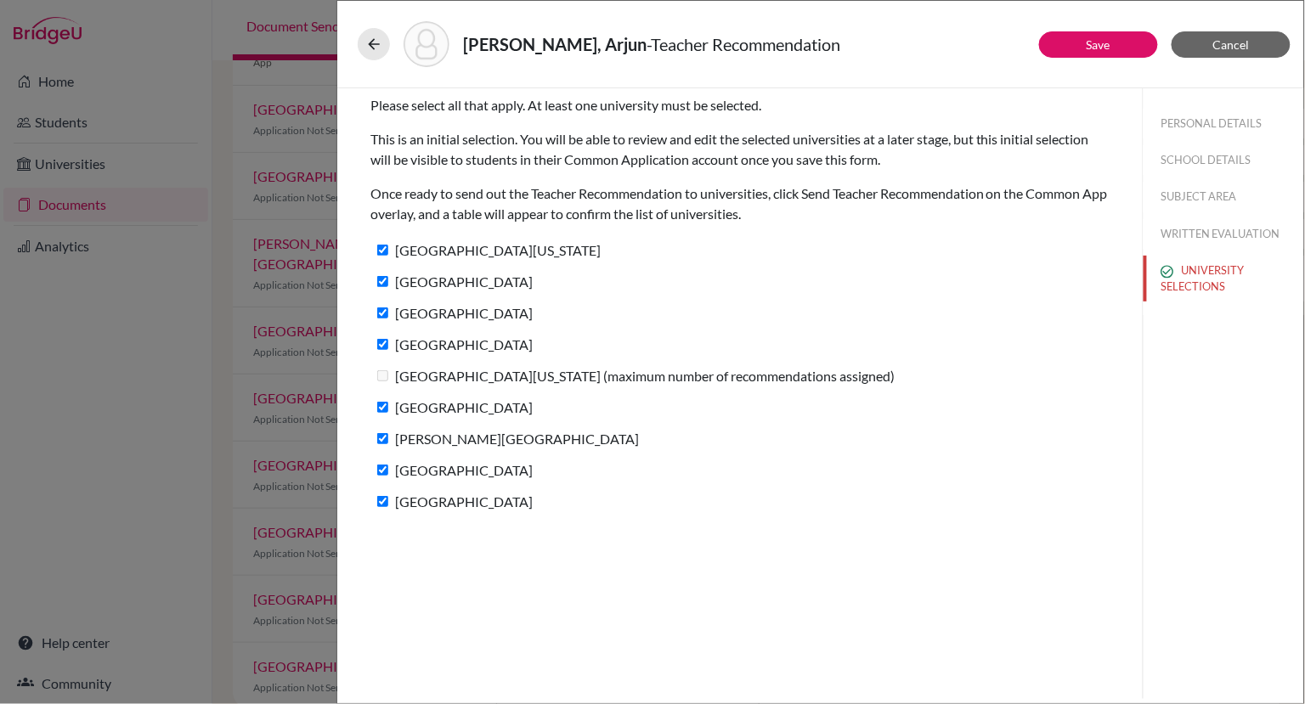
scroll to position [192, 0]
click at [1089, 44] on link "Save" at bounding box center [1099, 44] width 24 height 14
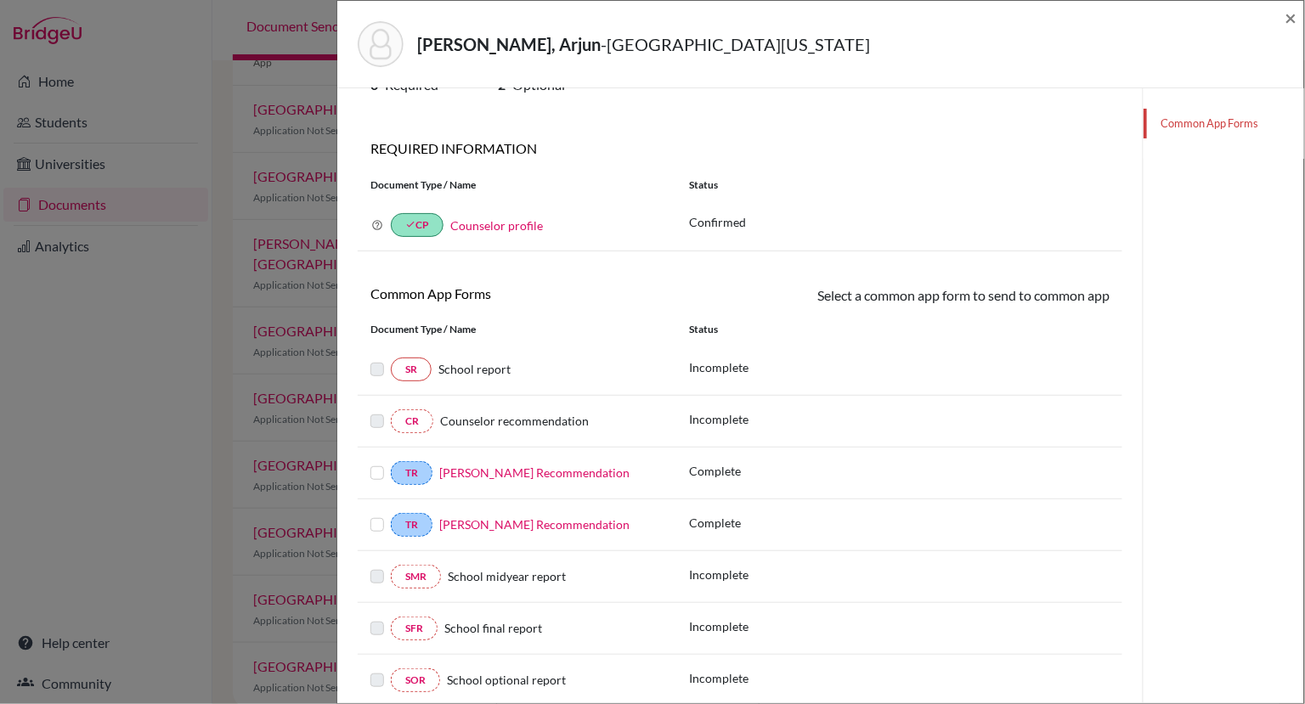
scroll to position [167, 0]
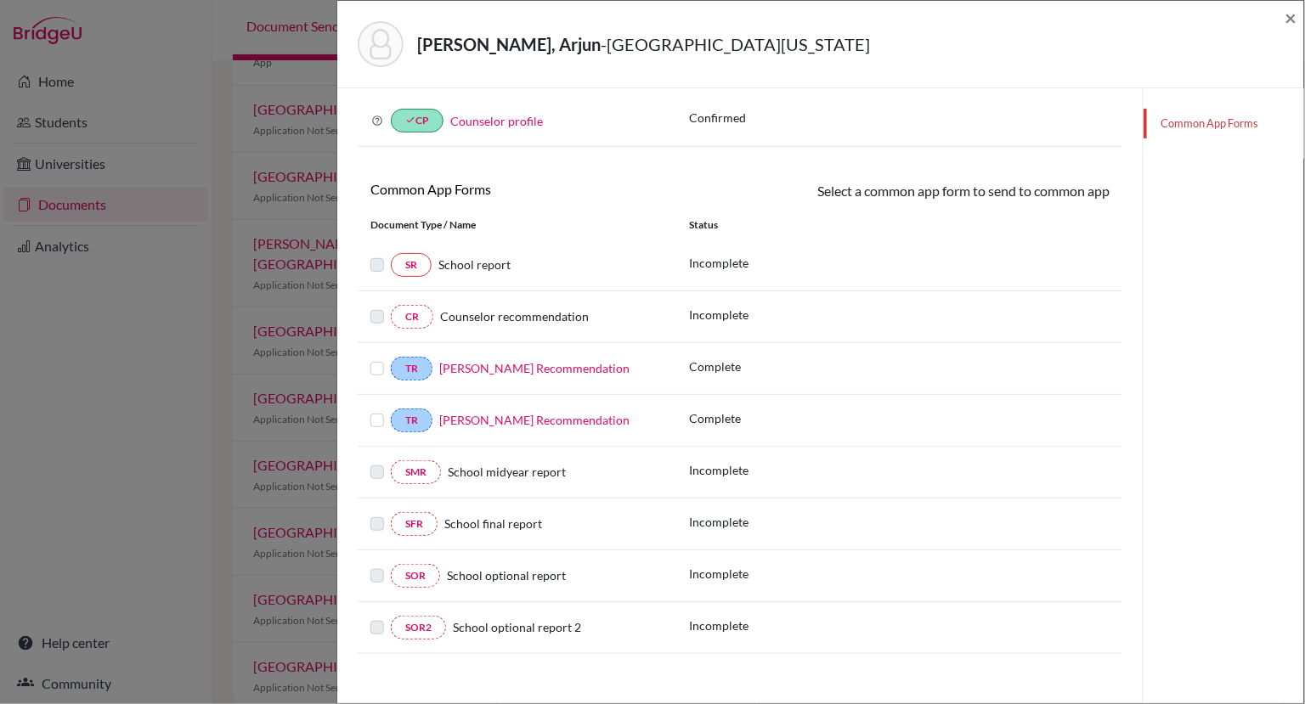
click at [377, 359] on label at bounding box center [377, 359] width 14 height 0
click at [0, 0] on input "checkbox" at bounding box center [0, 0] width 0 height 0
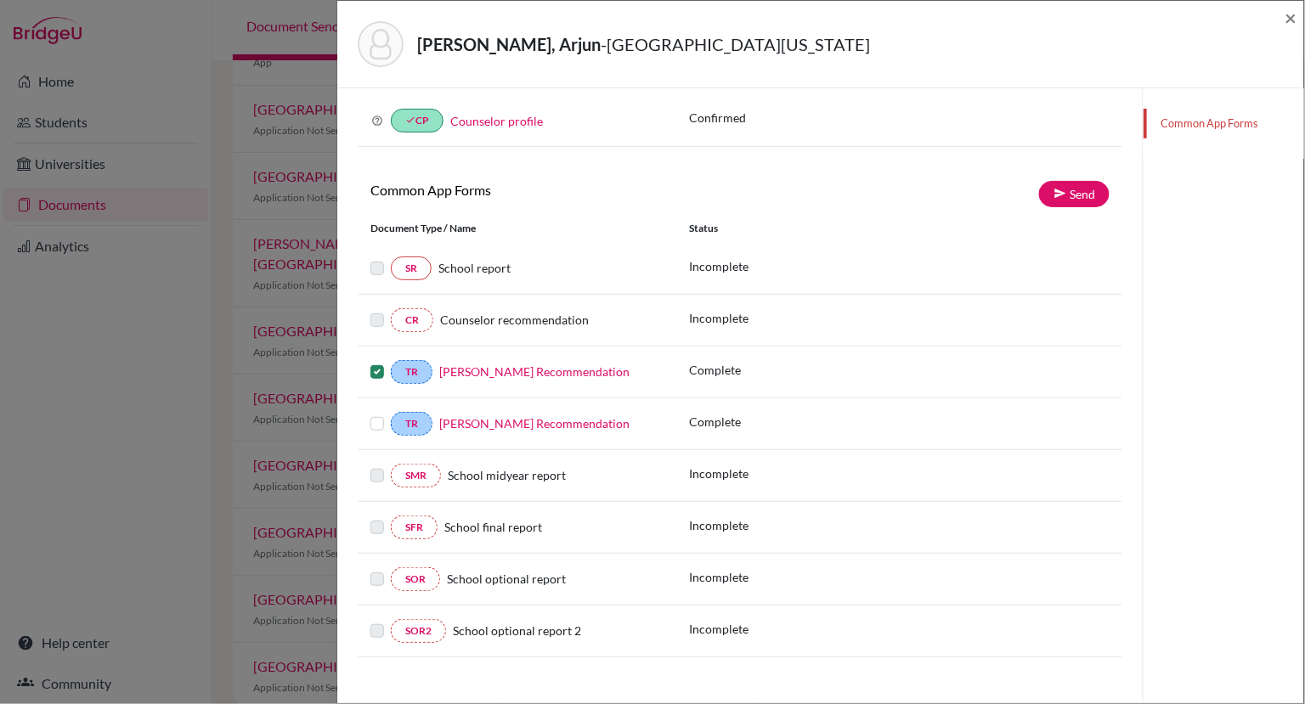
click at [377, 414] on label at bounding box center [377, 414] width 14 height 0
click at [0, 0] on input "checkbox" at bounding box center [0, 0] width 0 height 0
click at [1079, 192] on link "Send" at bounding box center [1074, 194] width 71 height 26
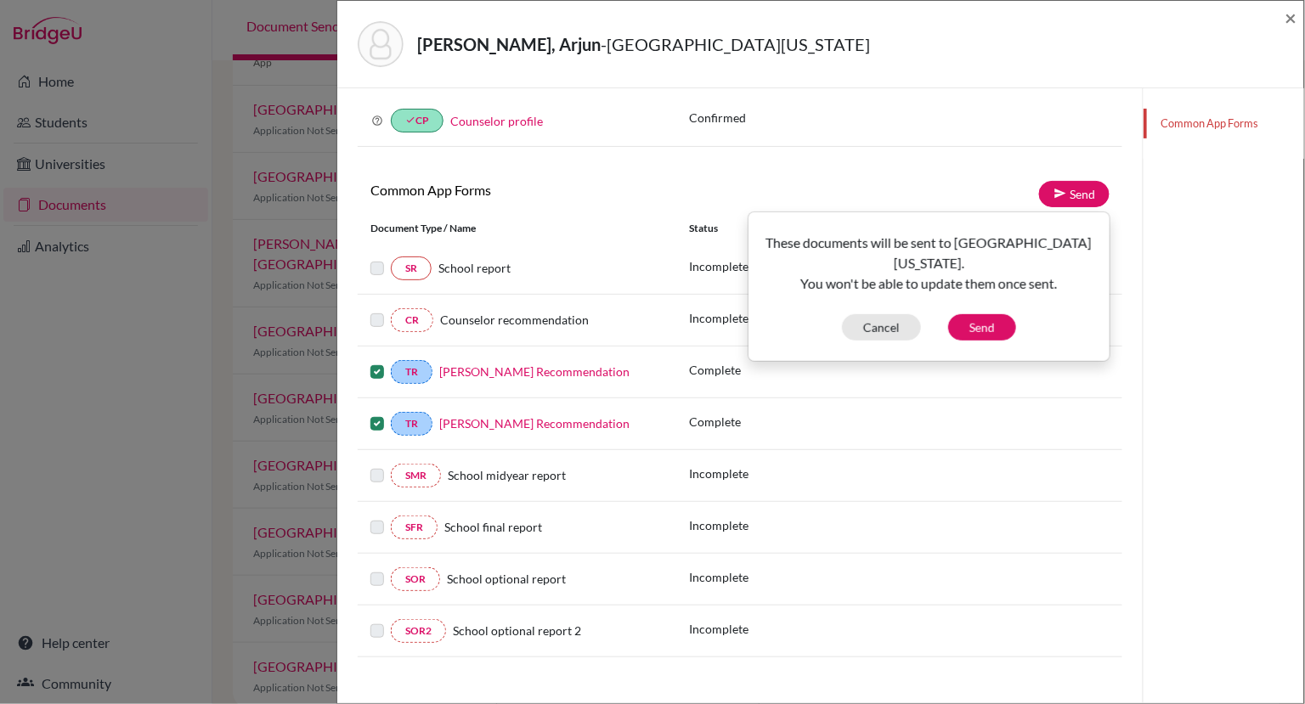
click at [1201, 200] on div "Common App Forms" at bounding box center [1223, 320] width 161 height 797
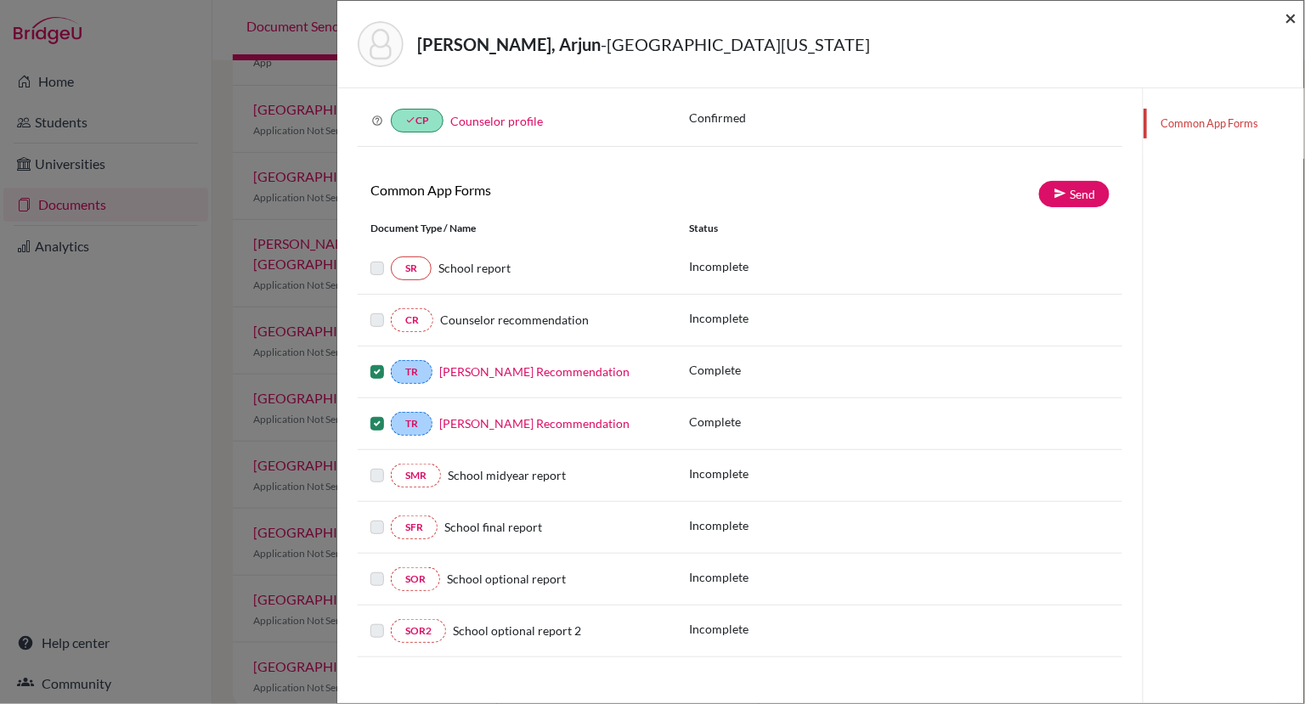
click at [1293, 15] on span "×" at bounding box center [1291, 17] width 12 height 25
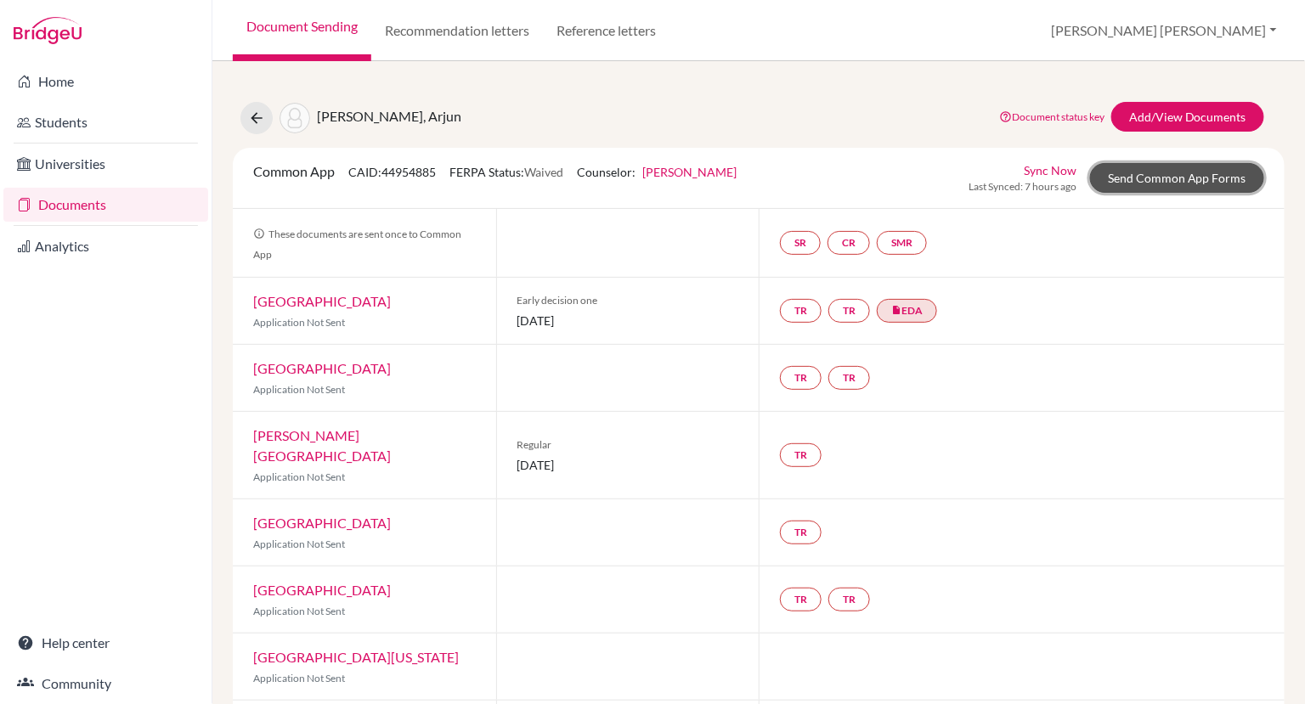
click at [1142, 176] on link "Send Common App Forms" at bounding box center [1177, 178] width 174 height 30
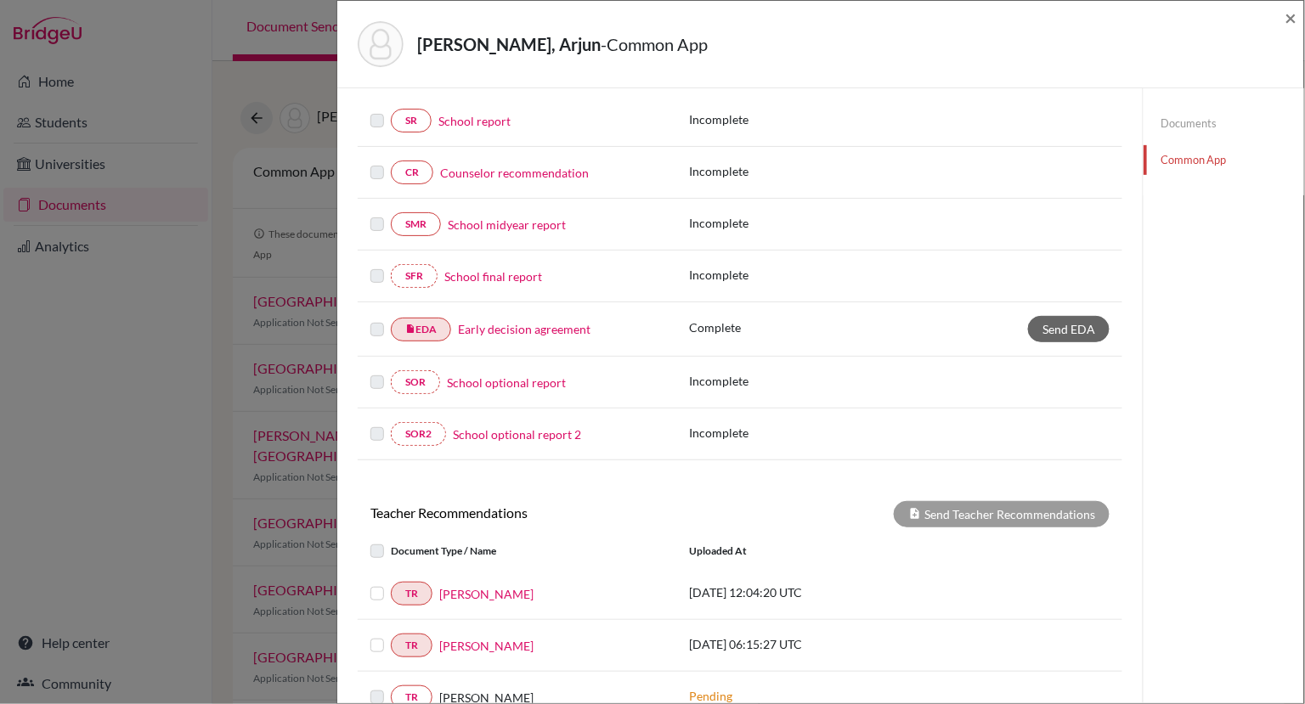
scroll to position [407, 0]
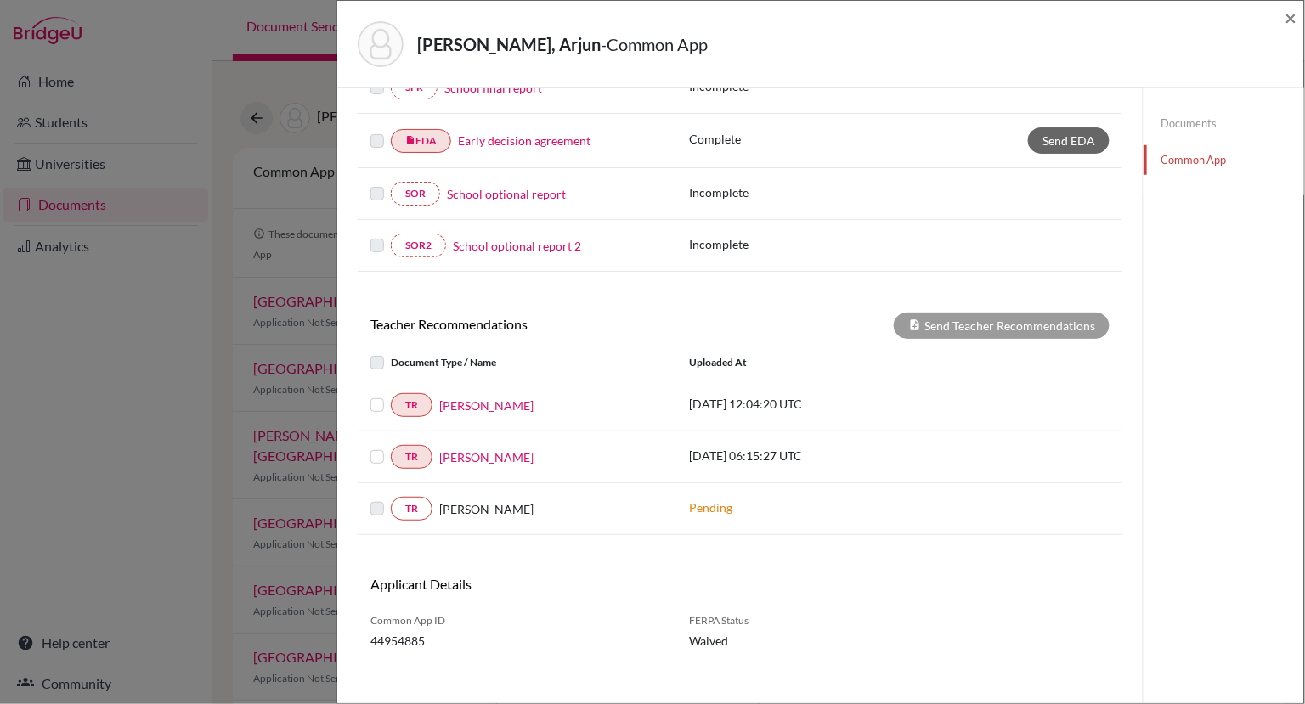
click at [391, 395] on label at bounding box center [391, 395] width 0 height 0
click at [0, 0] on input "checkbox" at bounding box center [0, 0] width 0 height 0
click at [391, 447] on label at bounding box center [391, 447] width 0 height 0
click at [0, 0] on input "checkbox" at bounding box center [0, 0] width 0 height 0
click at [955, 313] on button "Send Teacher Recommendations" at bounding box center [1002, 326] width 216 height 26
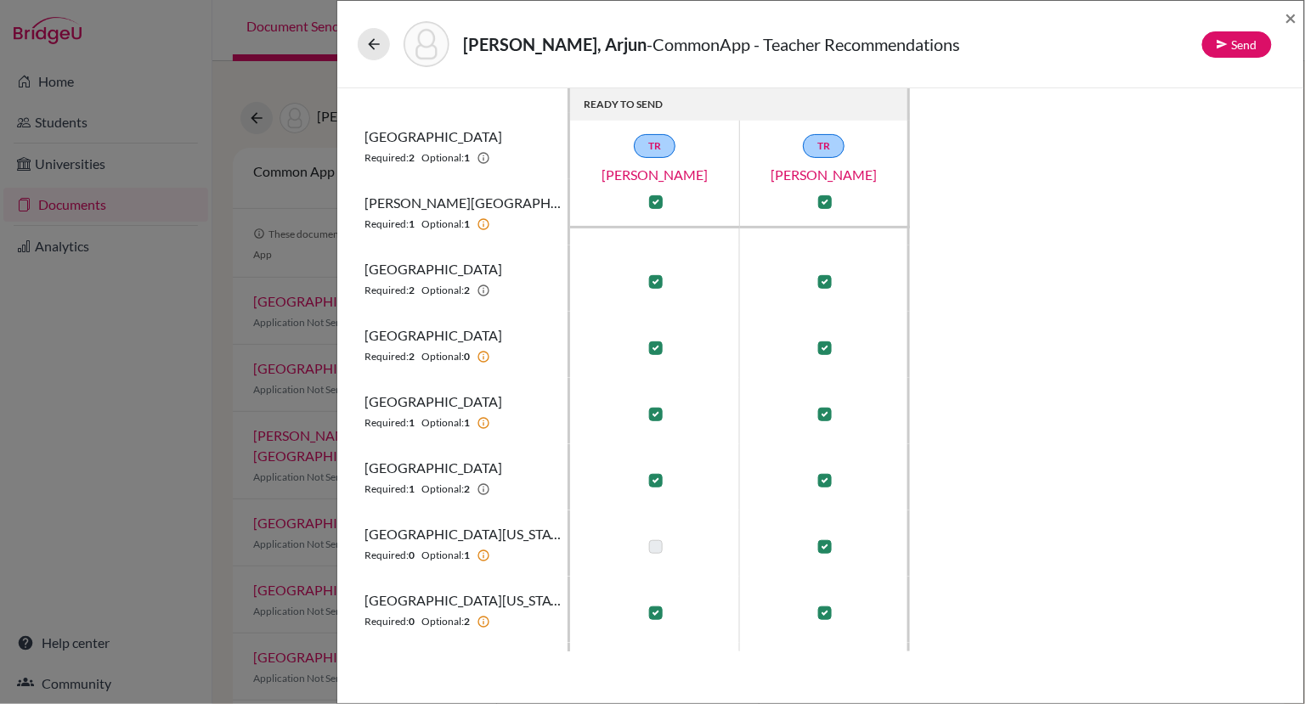
scroll to position [172, 0]
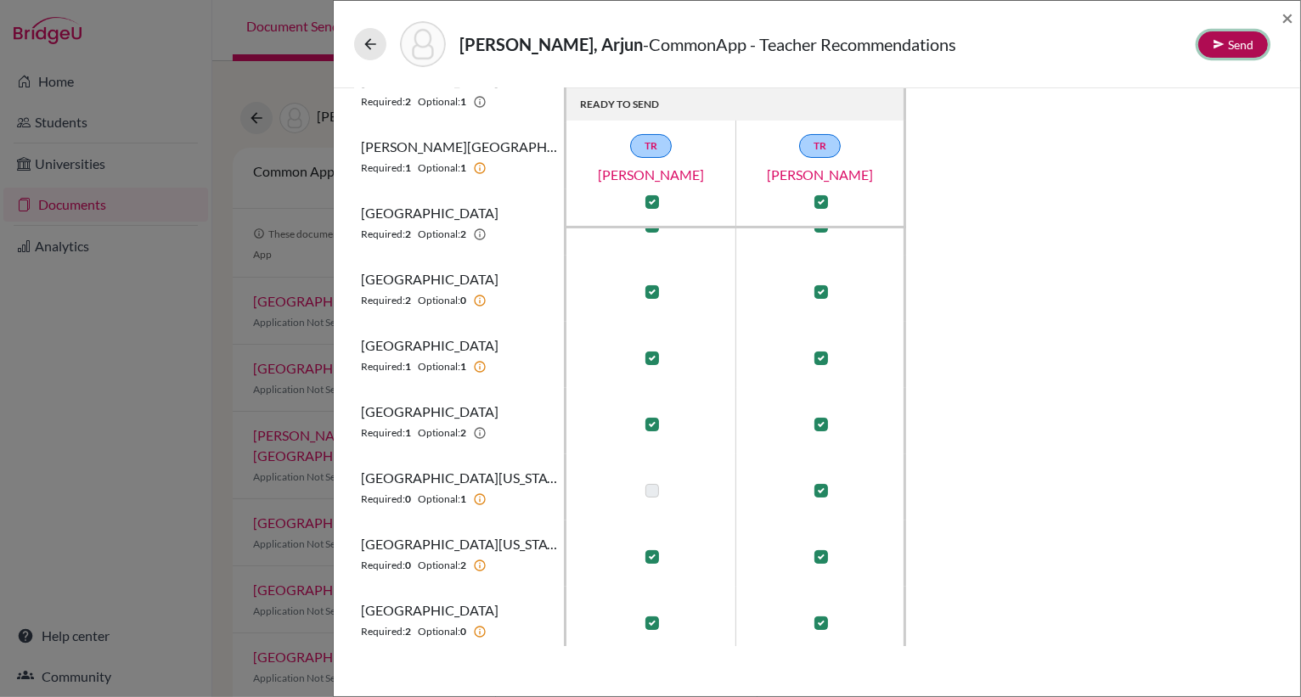
click at [1229, 39] on button "Send" at bounding box center [1234, 44] width 70 height 26
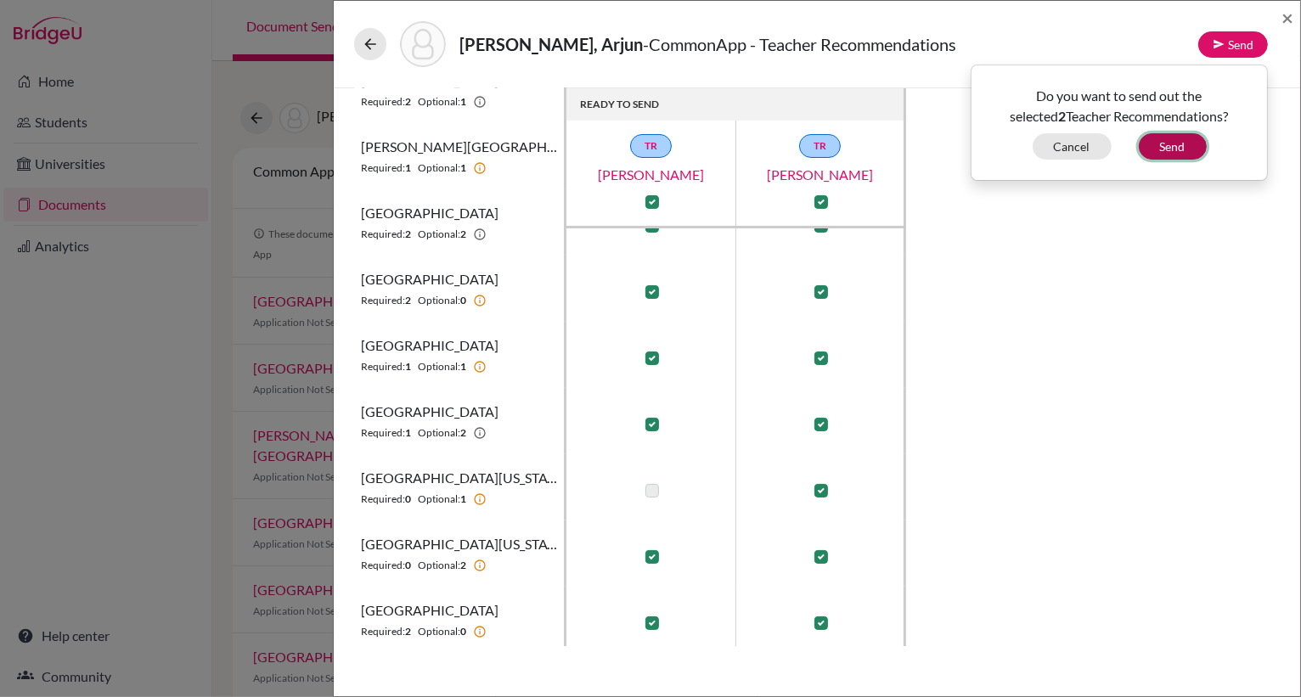
click at [1167, 146] on button "Send" at bounding box center [1173, 146] width 68 height 26
checkbox input "false"
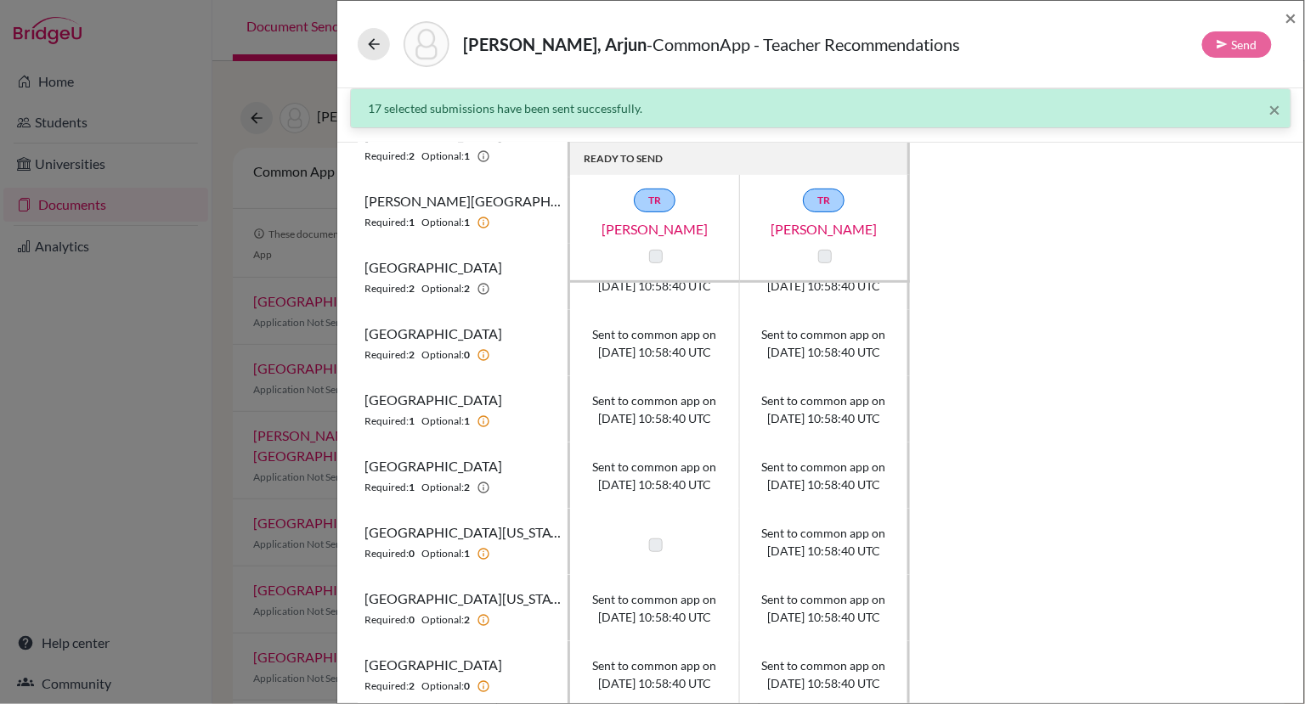
scroll to position [0, 0]
